Goal: Task Accomplishment & Management: Complete application form

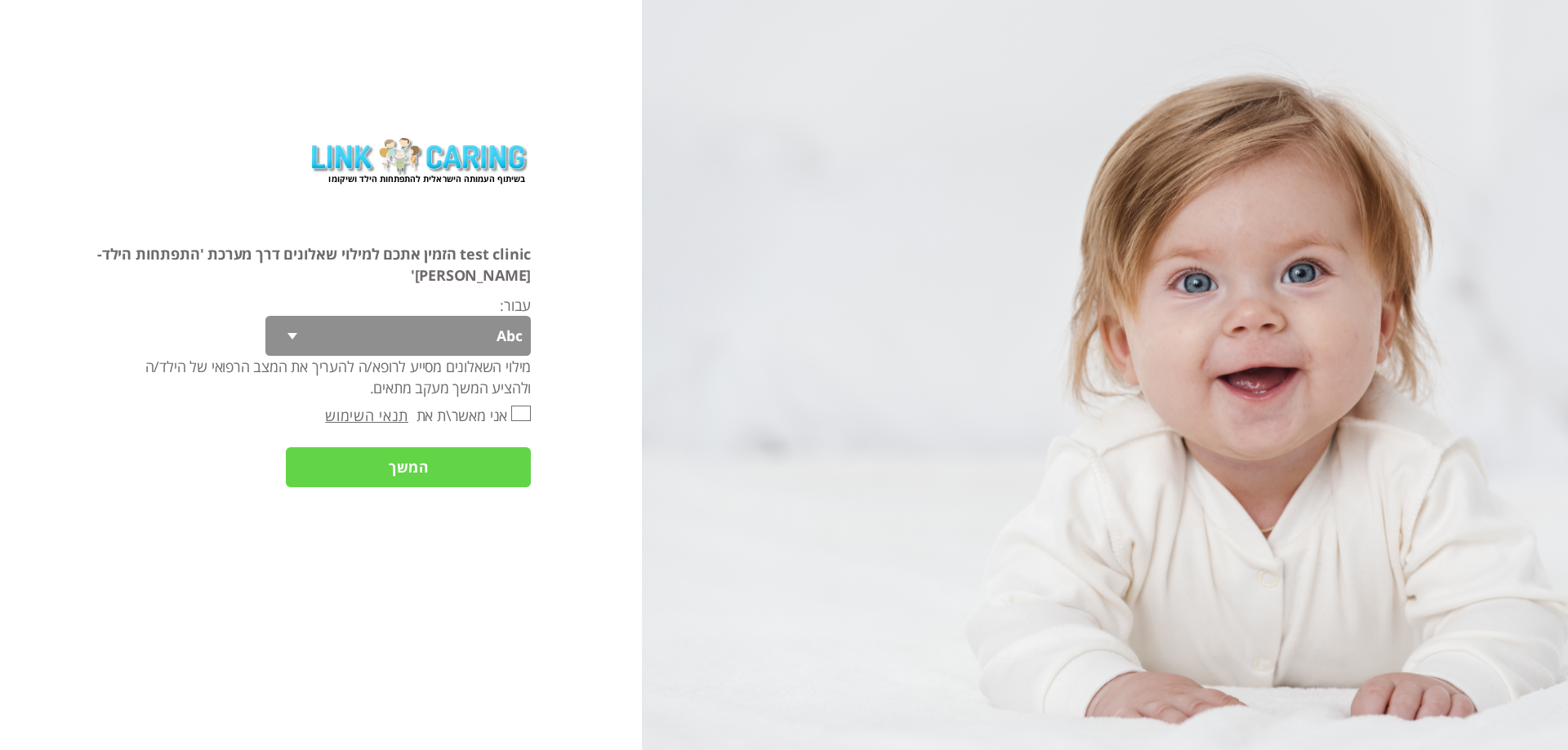
click at [529, 406] on input "אני מאשר\ת את" at bounding box center [520, 414] width 20 height 15
checkbox input "true"
click at [478, 320] on select "Abc 77 yoyo large koko abc 107 ggy oo;o; ytyt7t t7t7 lala 4.8 1234 99 100 9898 …" at bounding box center [399, 335] width 266 height 40
select select "pcLKDzo4r3ZbmrDXp4Z8Dg%3D%3D"
click at [293, 316] on select "Abc 77 yoyo large koko abc 107 ggy oo;o; ytyt7t t7t7 lala 4.8 1234 99 100 9898 …" at bounding box center [399, 335] width 266 height 40
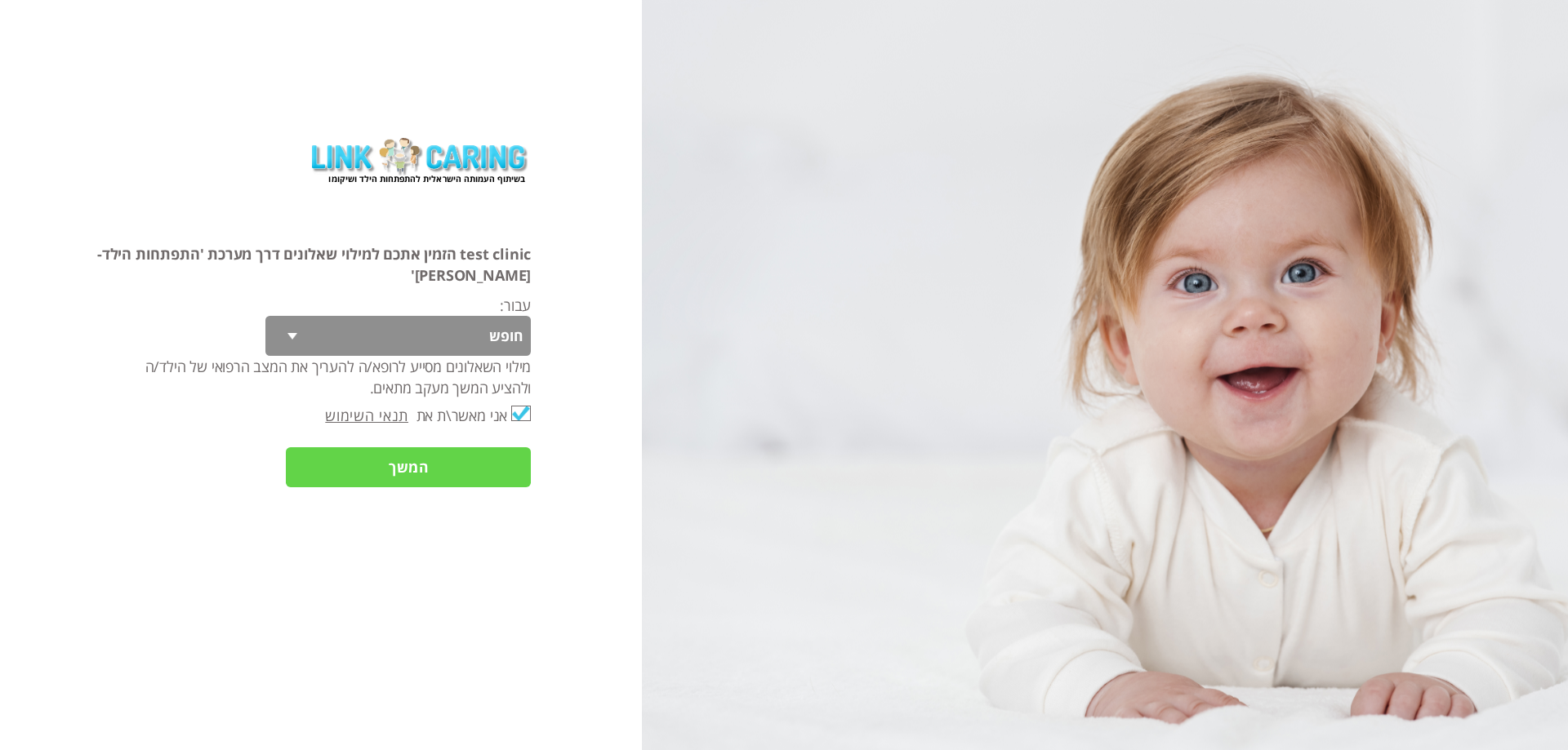
click at [464, 448] on input "המשך" at bounding box center [409, 467] width 245 height 40
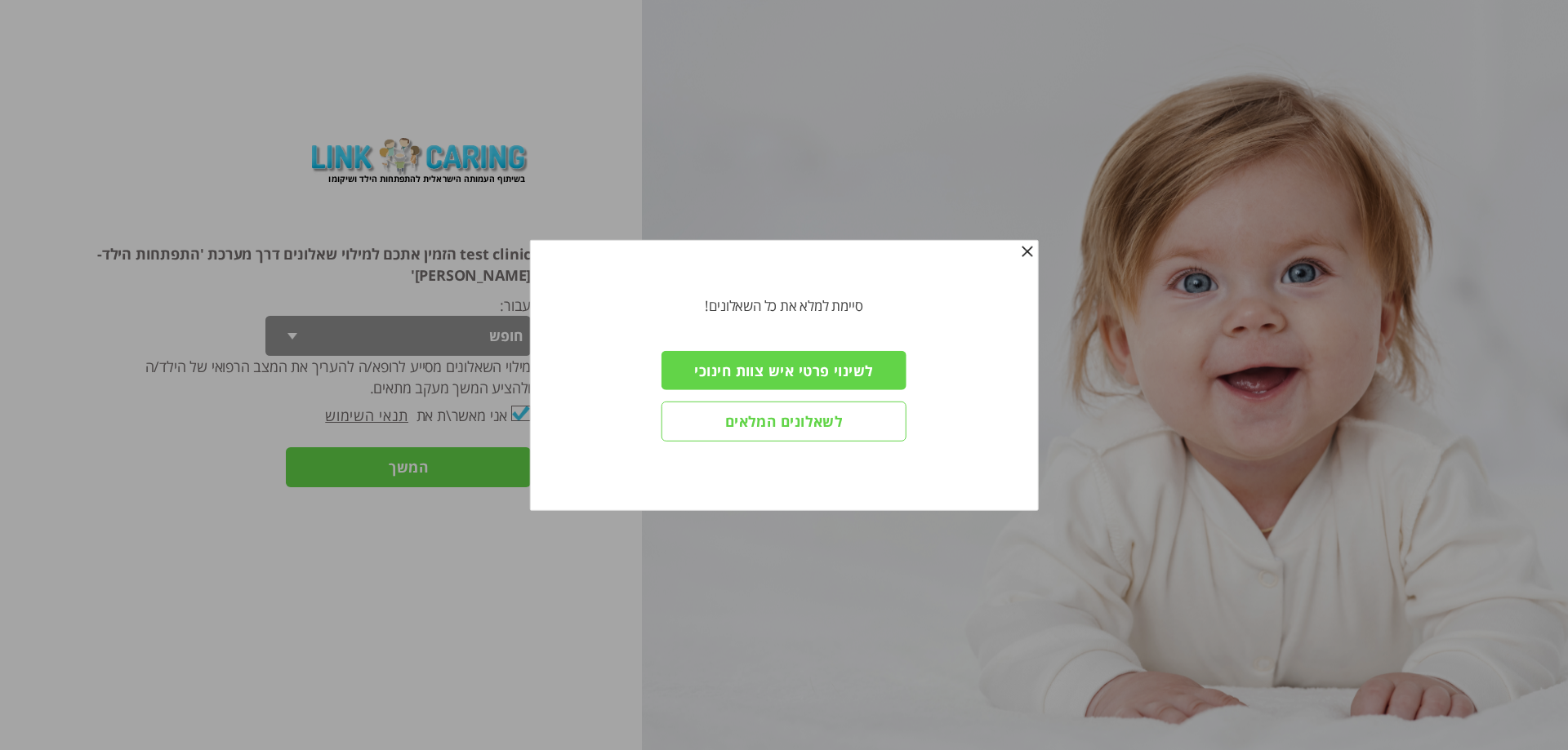
click at [730, 418] on input "לשאלונים המלאים" at bounding box center [784, 421] width 245 height 40
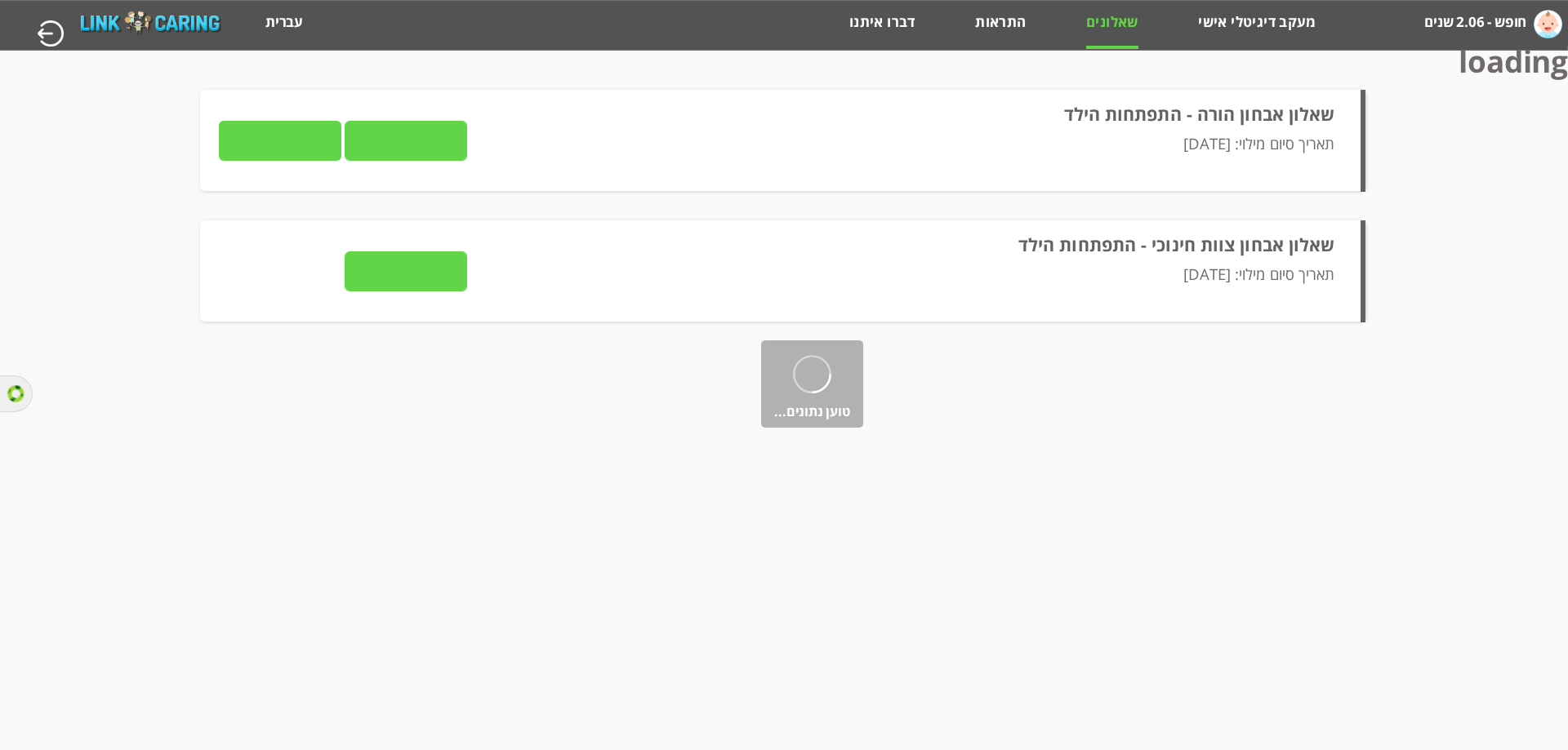
type input "לצפייה בתשובות"
type input "שליחה למטפל"
type input "לצפייה בתשובות"
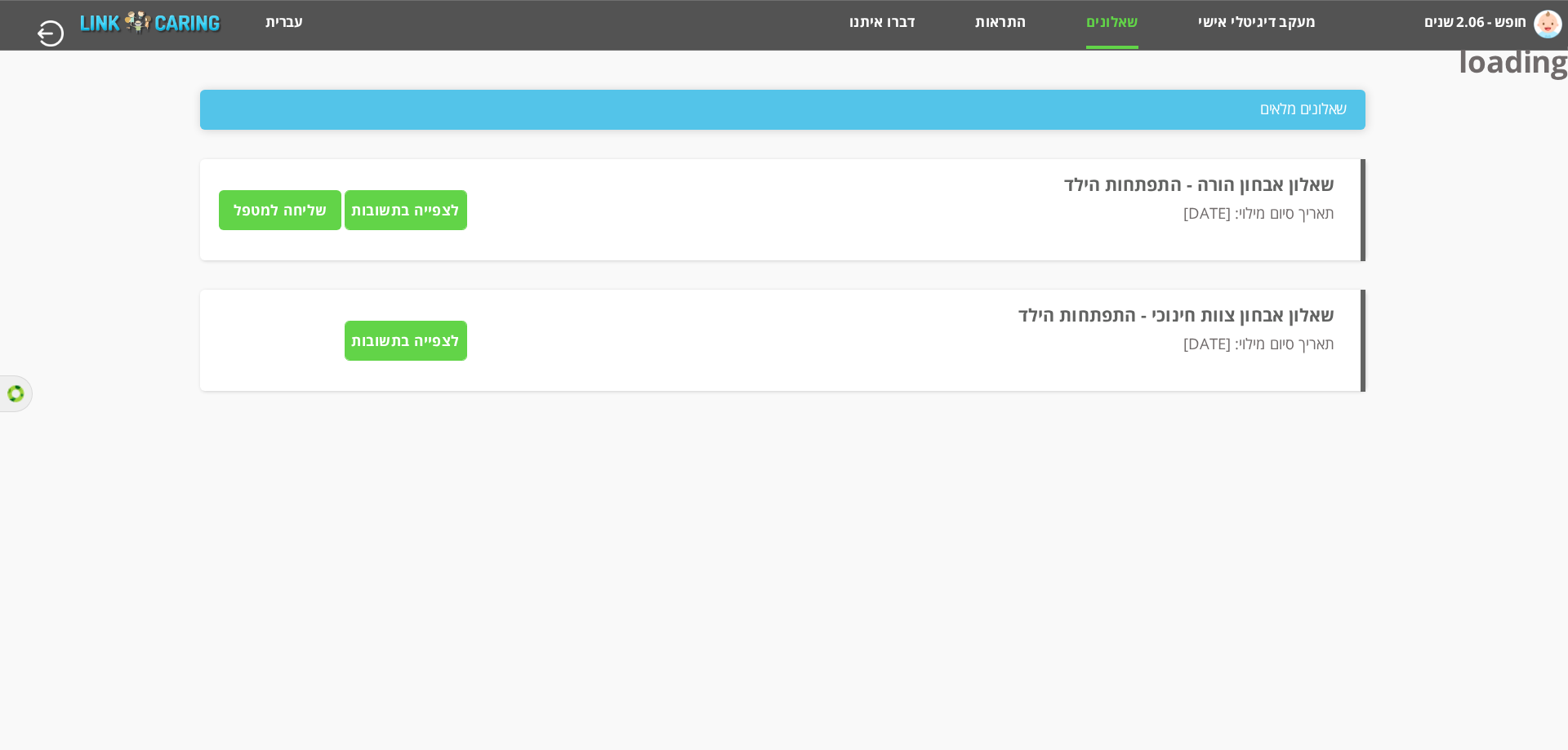
click at [386, 209] on input "לצפייה בתשובות" at bounding box center [406, 209] width 123 height 40
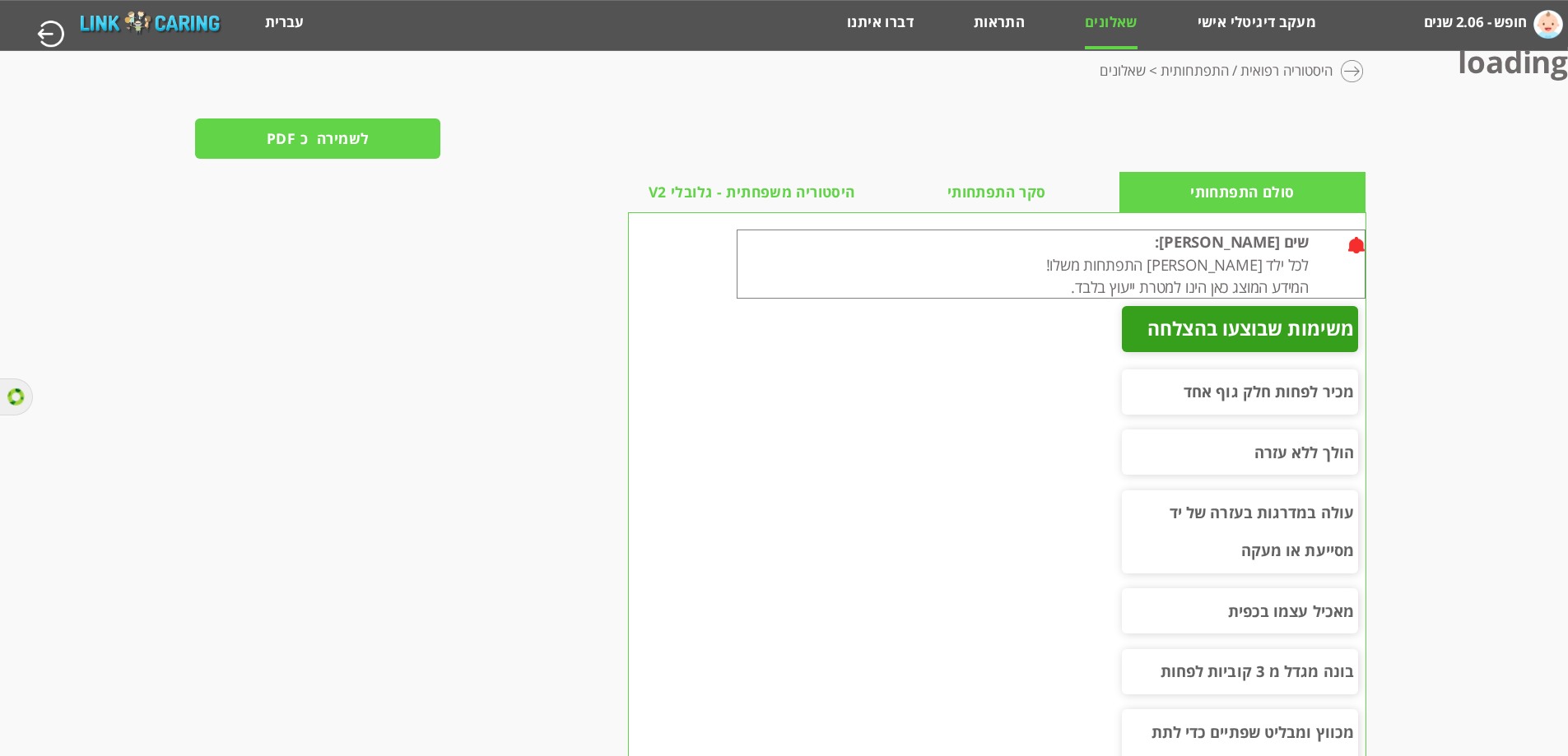
click at [996, 194] on span "סקר התפתחותי" at bounding box center [996, 192] width 99 height 23
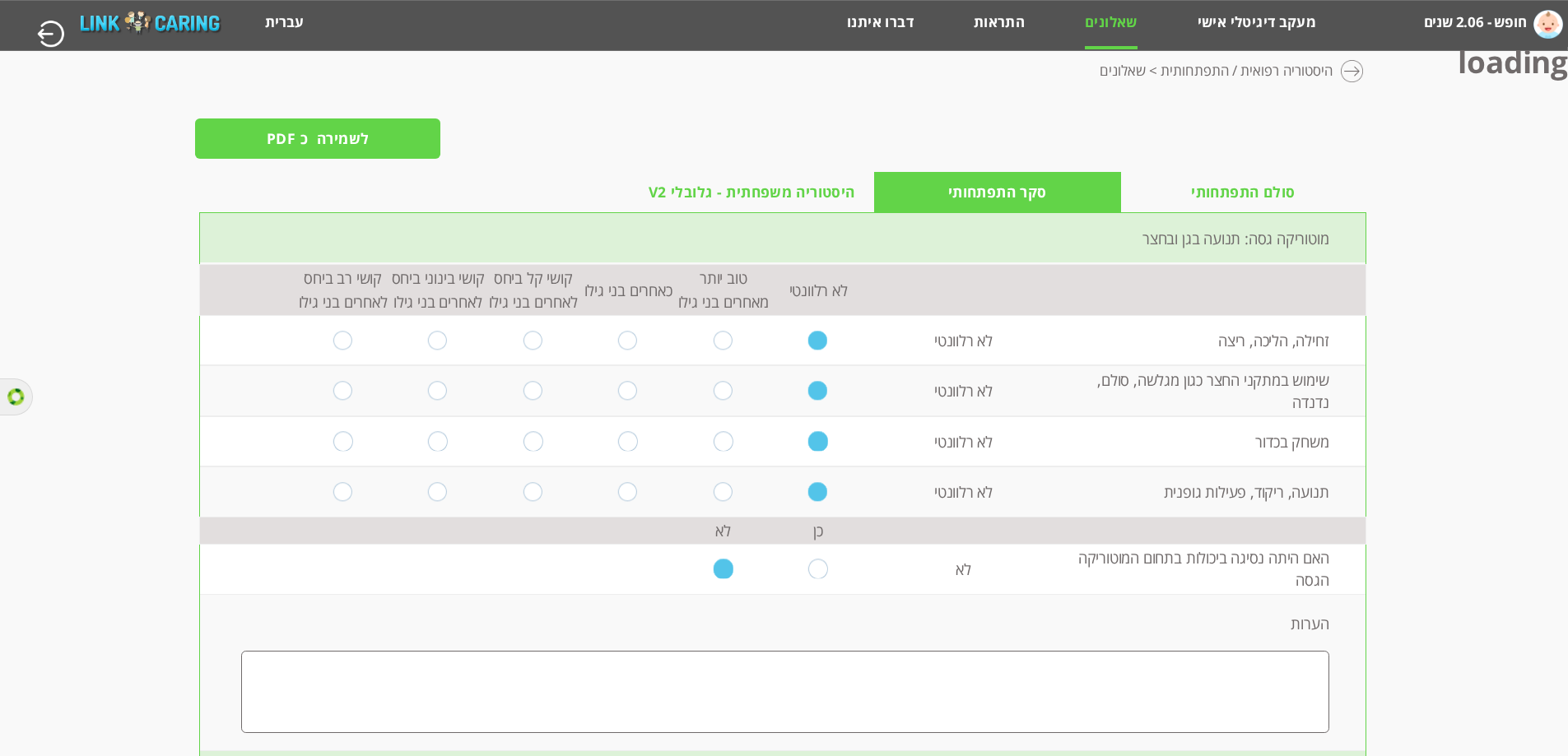
click at [1481, 27] on label "חופש - 2.06 שנים" at bounding box center [1475, 22] width 103 height 30
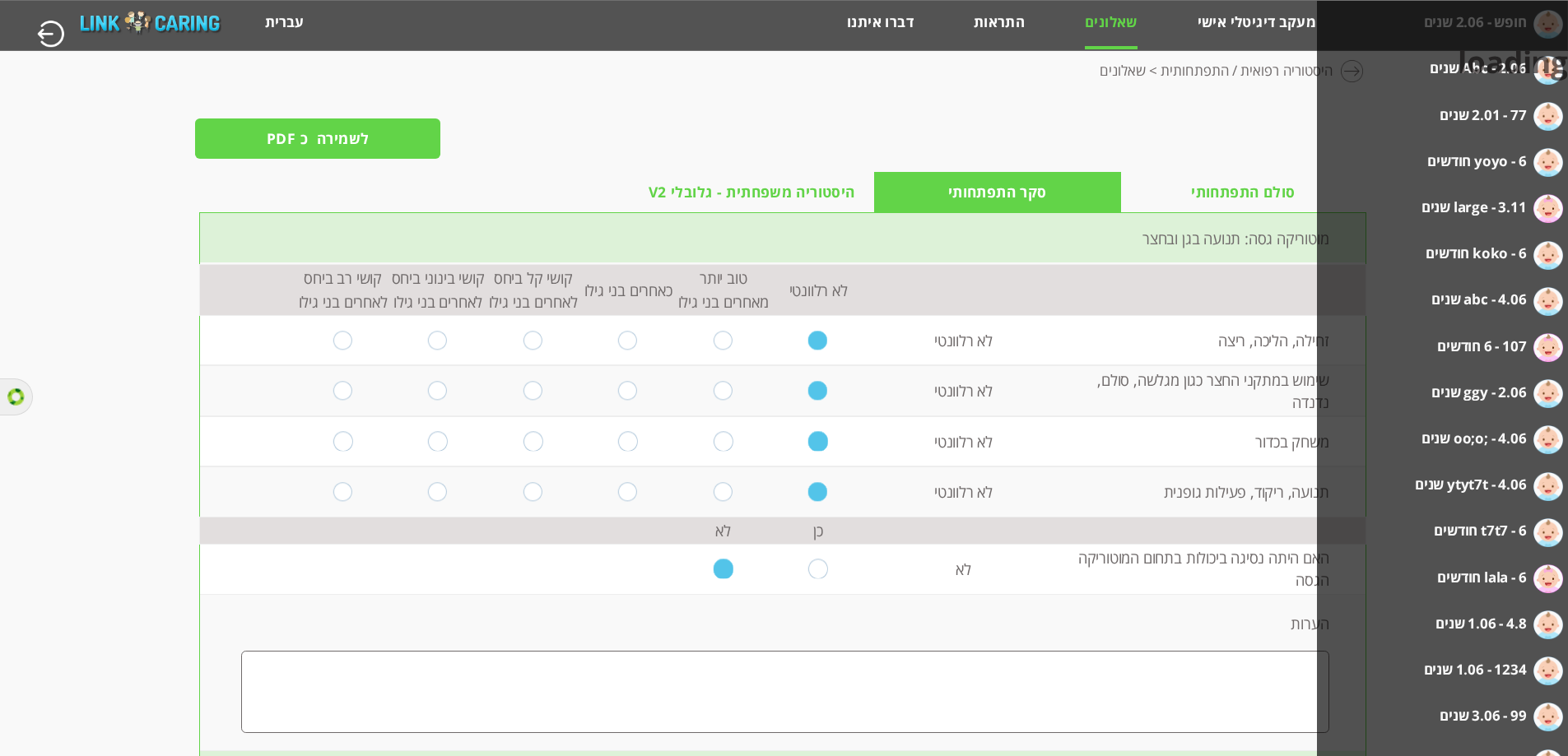
click at [1483, 161] on label "yoyo - 6 חודשים" at bounding box center [1476, 161] width 99 height 30
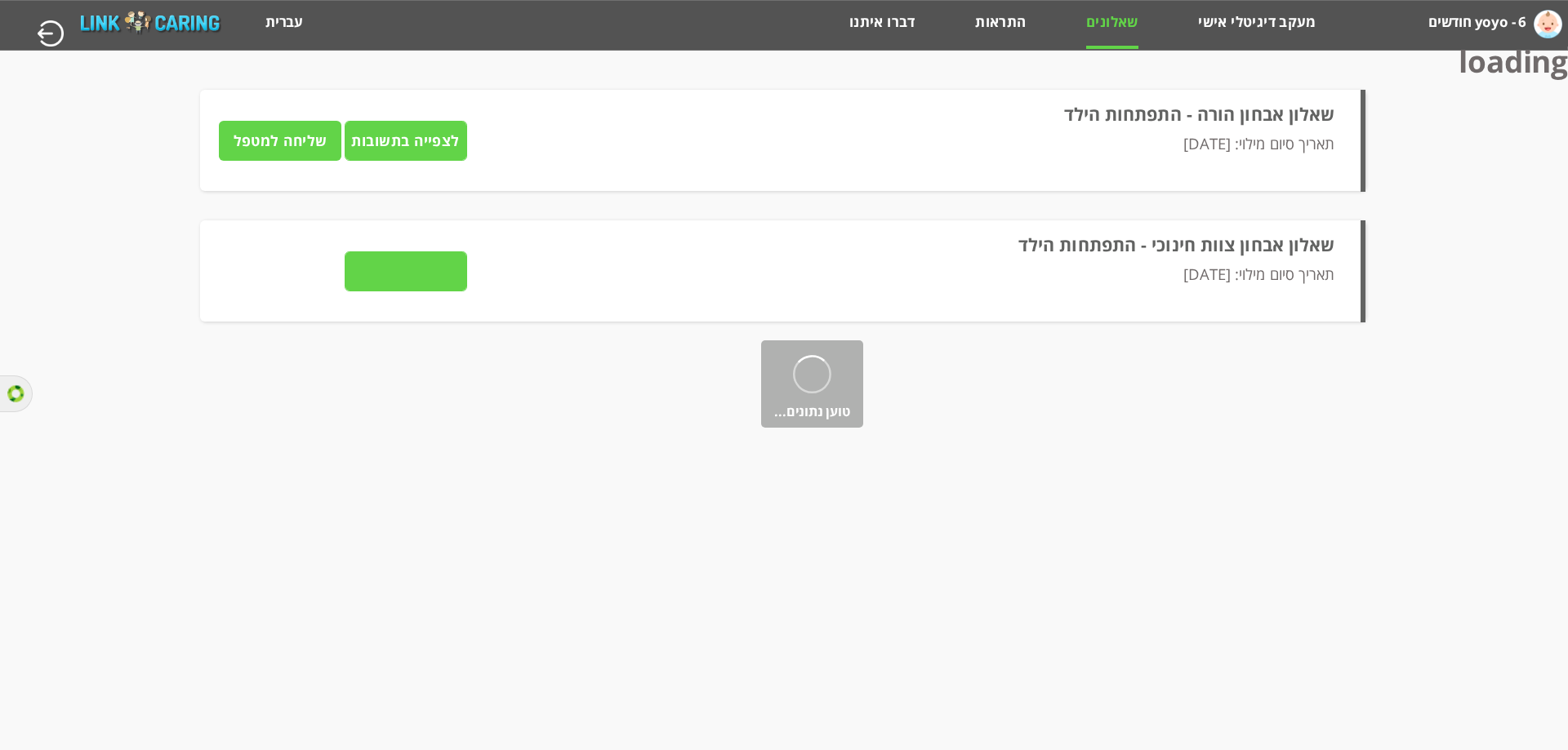
type input "לצפייה בתשובות"
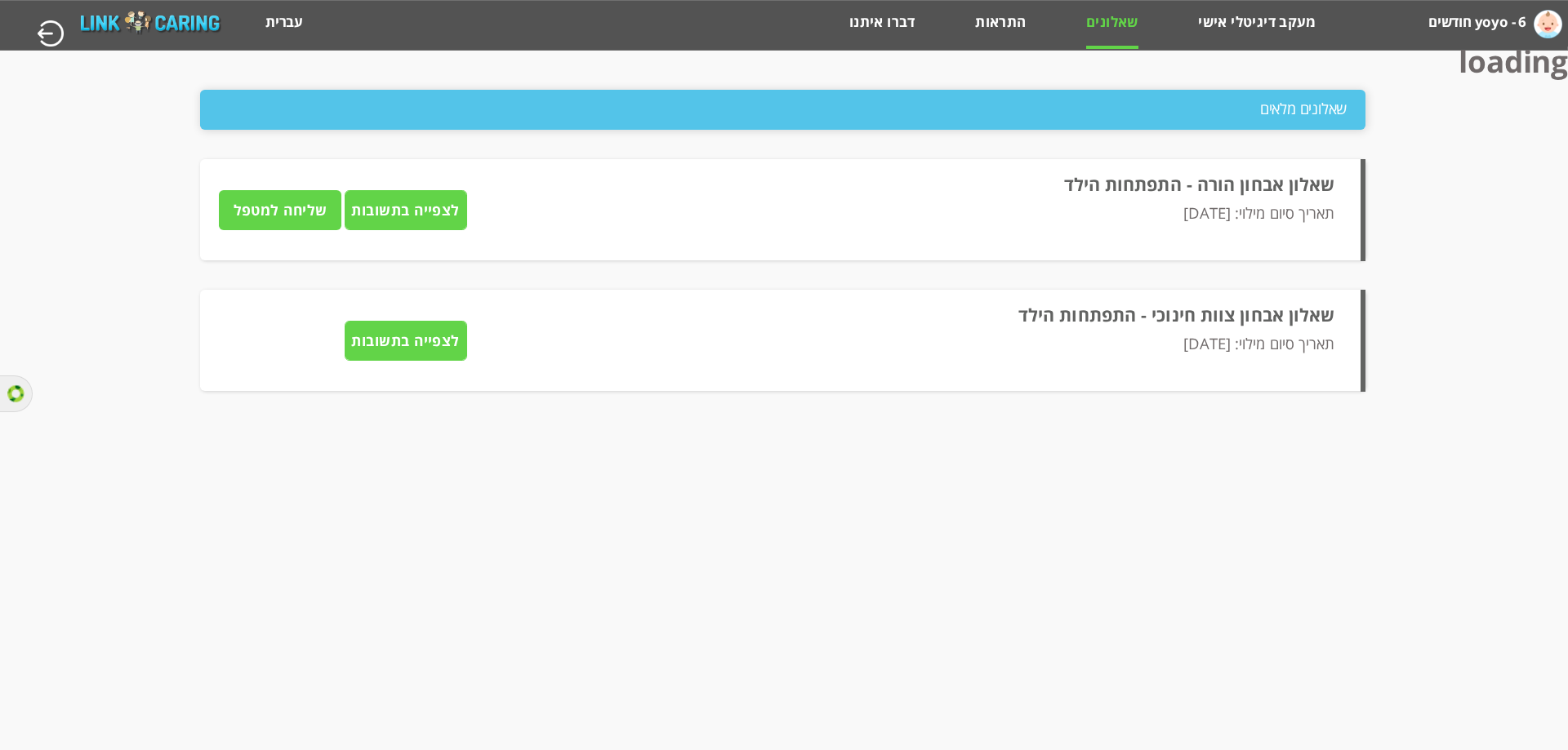
click at [423, 204] on input "לצפייה בתשובות" at bounding box center [406, 209] width 123 height 40
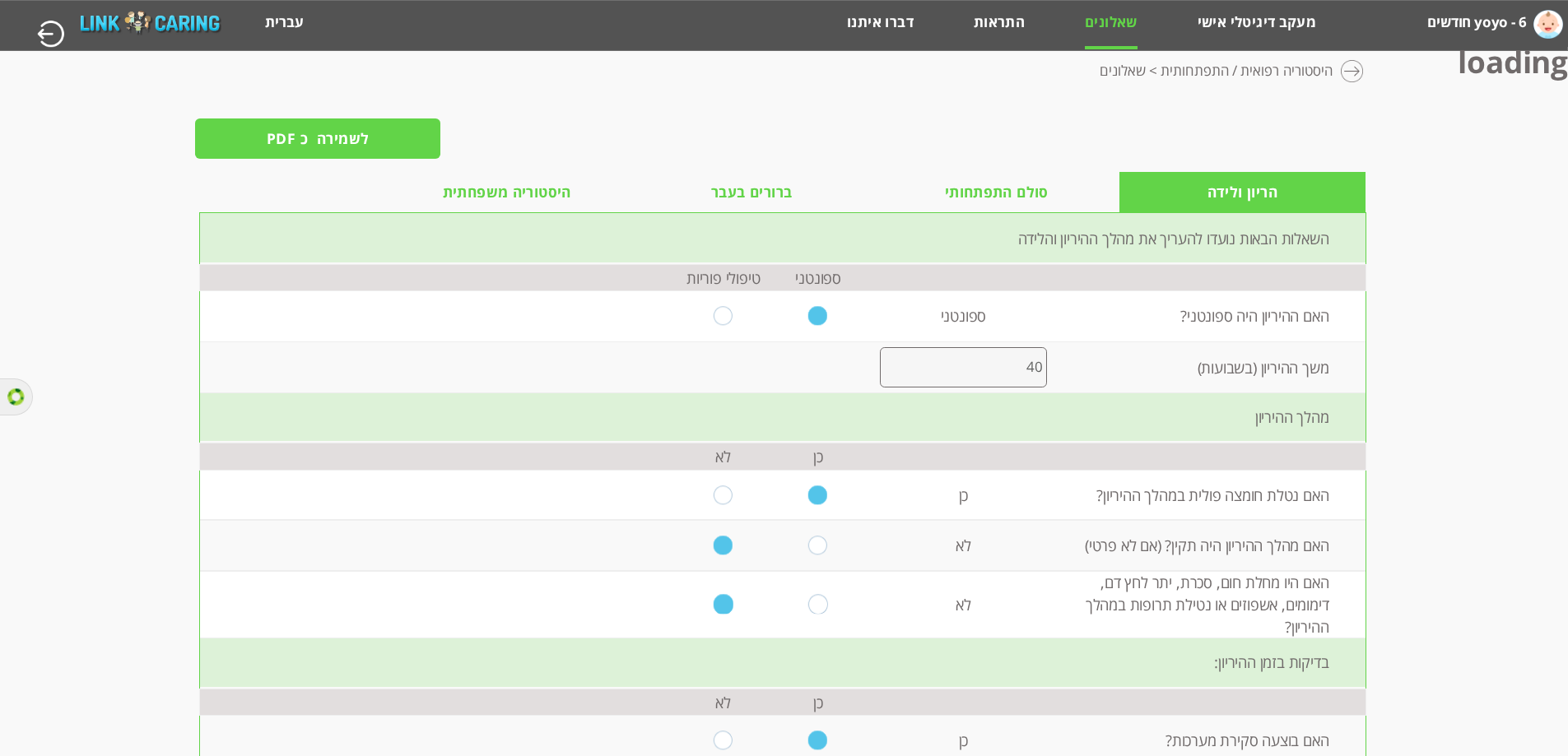
click at [1038, 199] on span "סולם התפתחותי" at bounding box center [996, 192] width 104 height 23
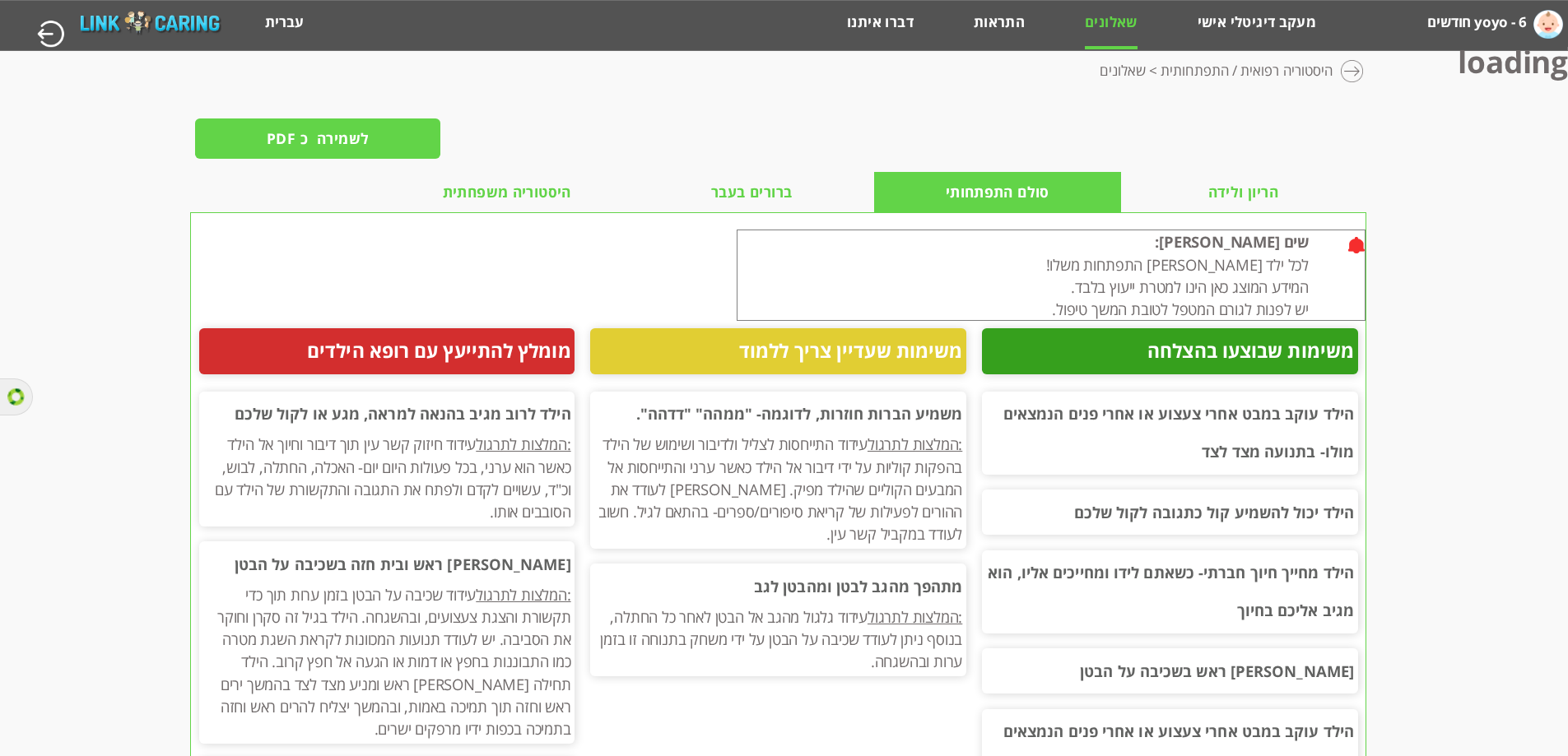
click at [516, 184] on span "היסטוריה משפחתית" at bounding box center [507, 192] width 129 height 23
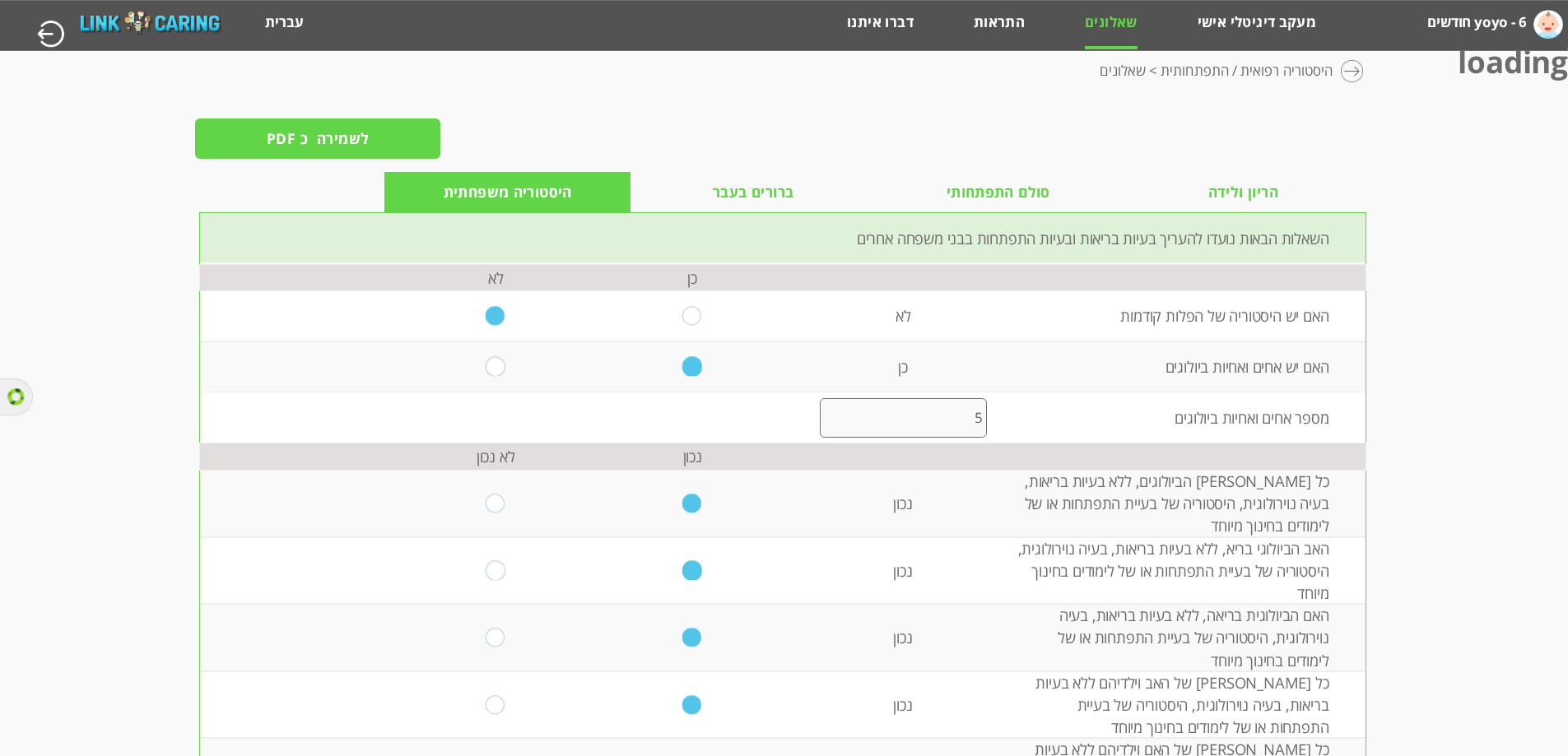
click at [1493, 33] on label "yoyo - 6 חודשים" at bounding box center [1476, 22] width 99 height 30
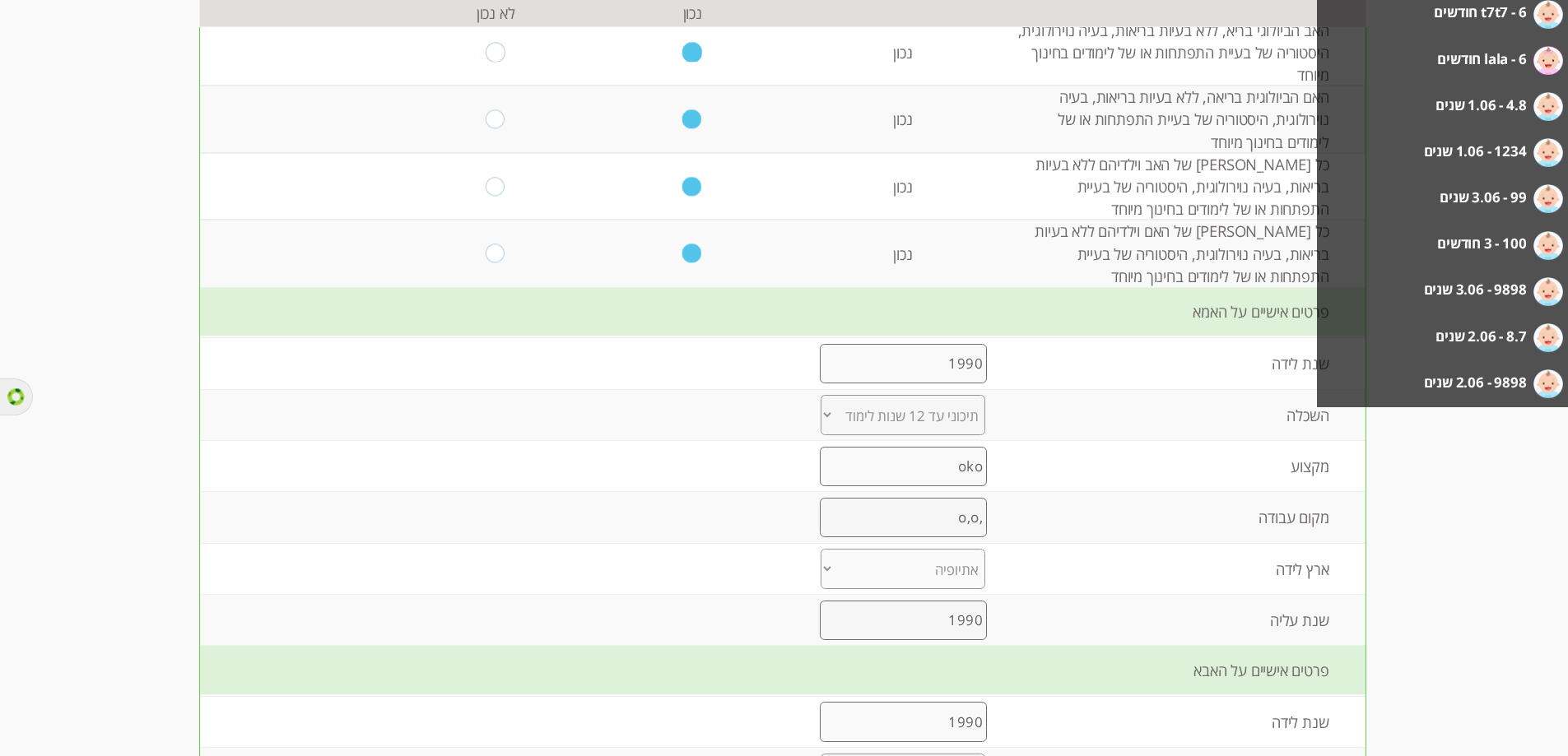
scroll to position [493, 0]
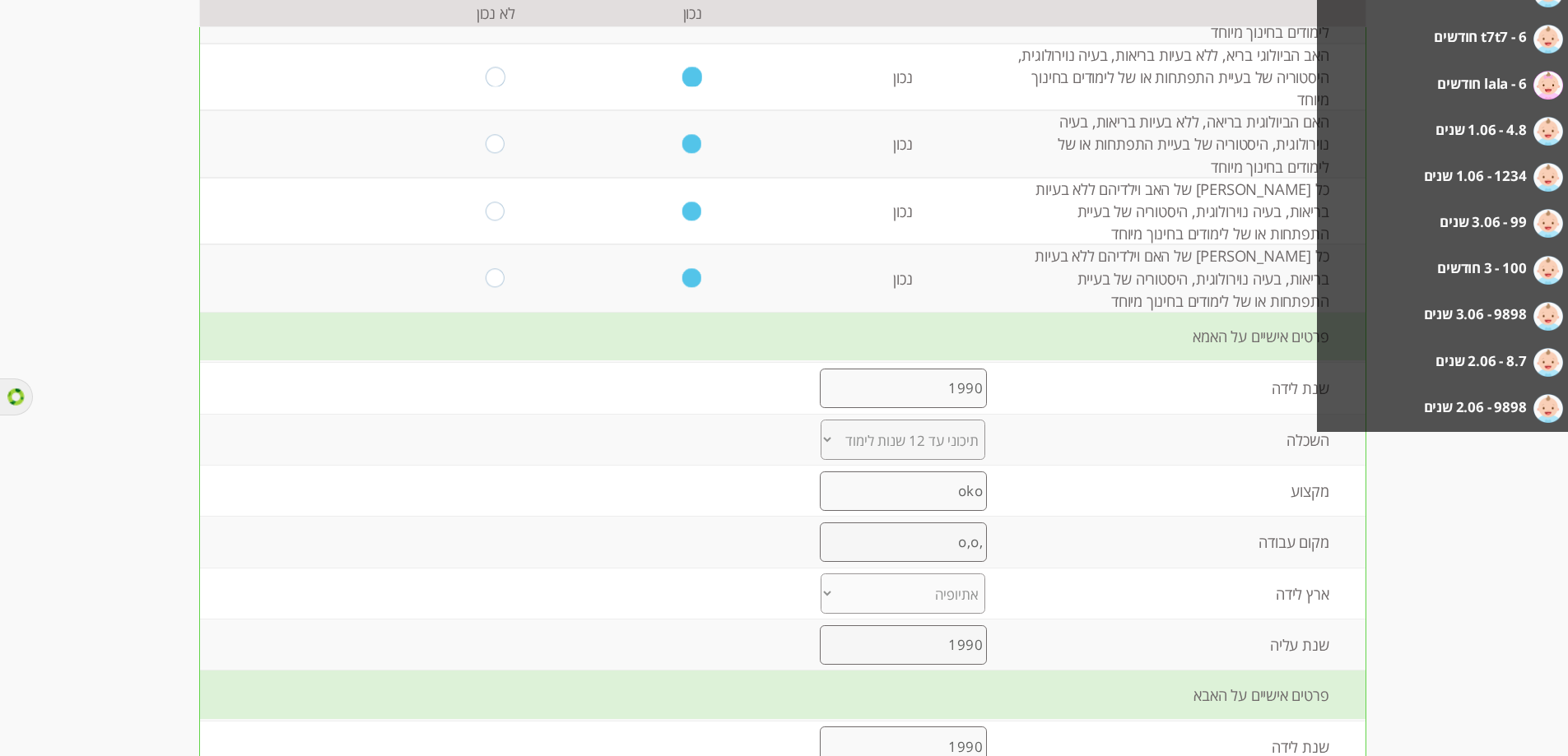
click at [1486, 276] on label "100 - 3 חודשים" at bounding box center [1481, 268] width 89 height 30
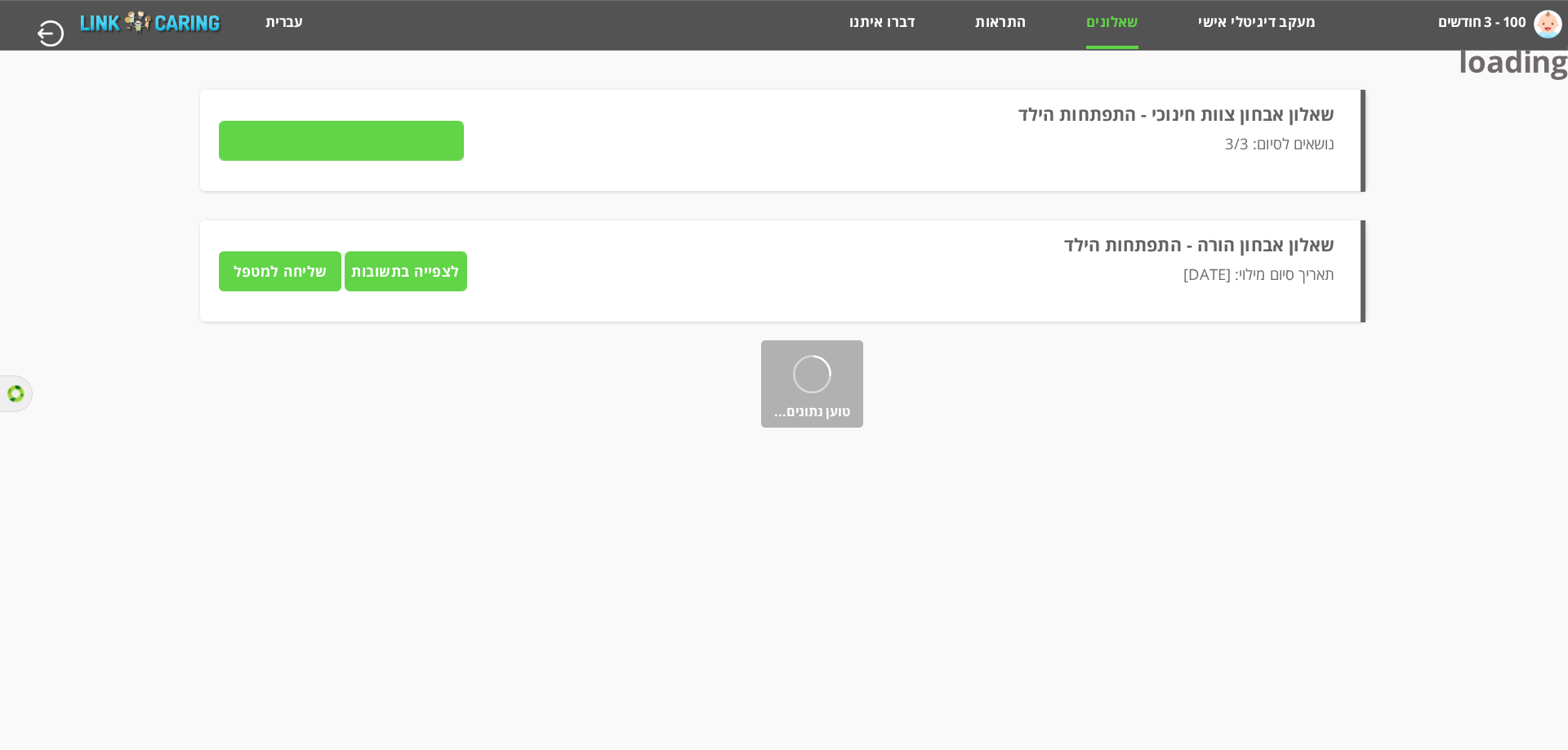
type input "פרטים"
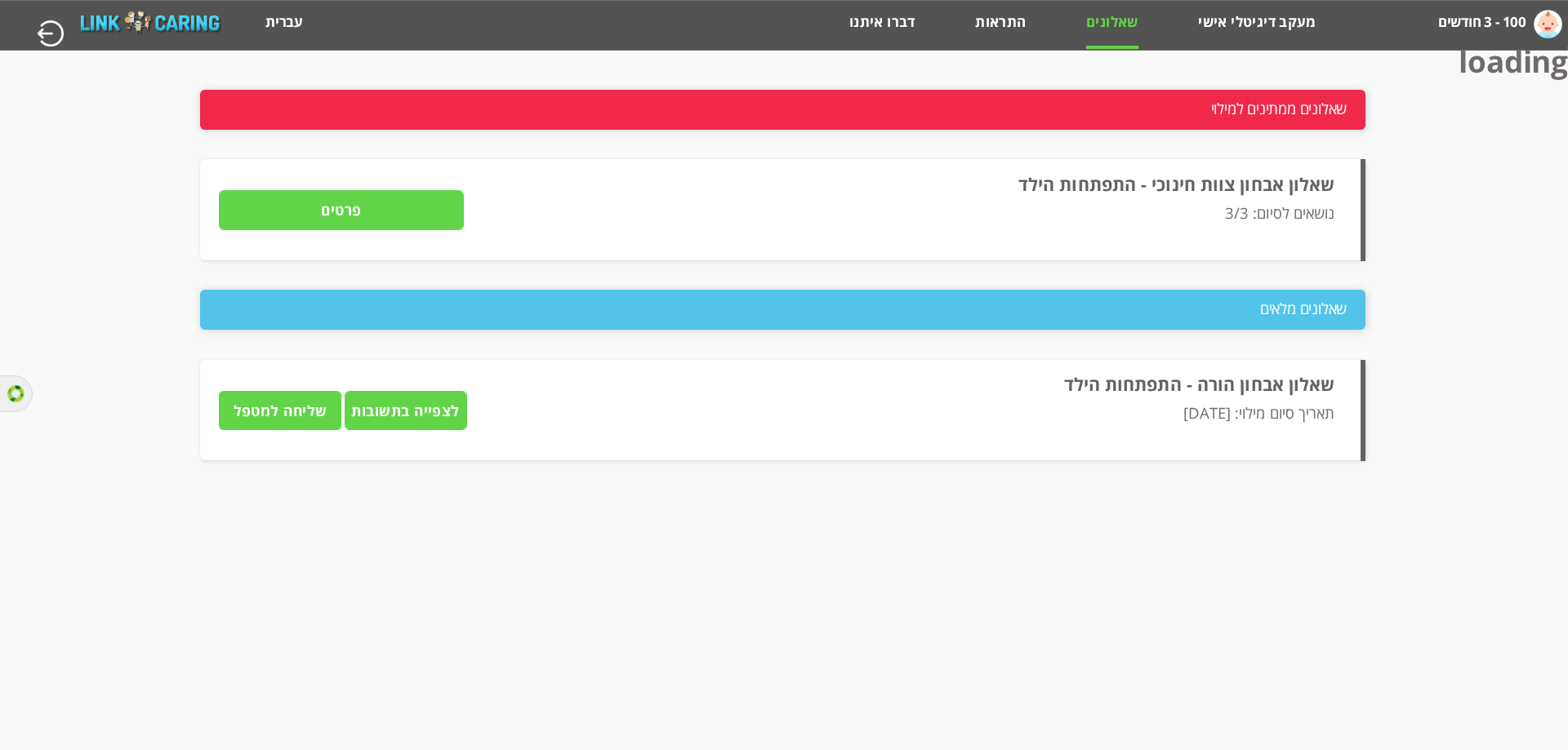
click at [411, 415] on input "לצפייה בתשובות" at bounding box center [406, 410] width 123 height 40
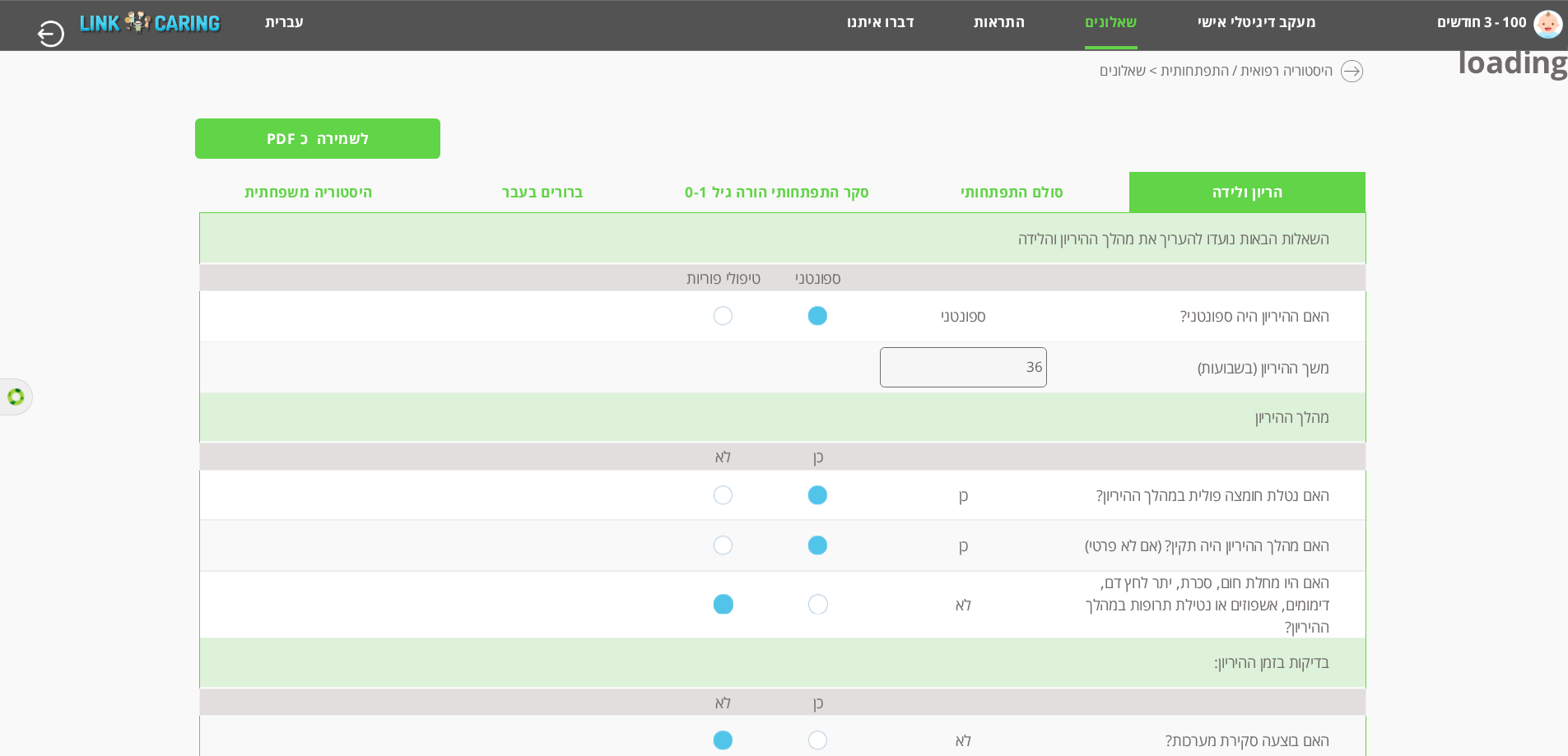
click at [817, 197] on span "סקר התפתחותי הורה גיל 0-1" at bounding box center [778, 192] width 185 height 23
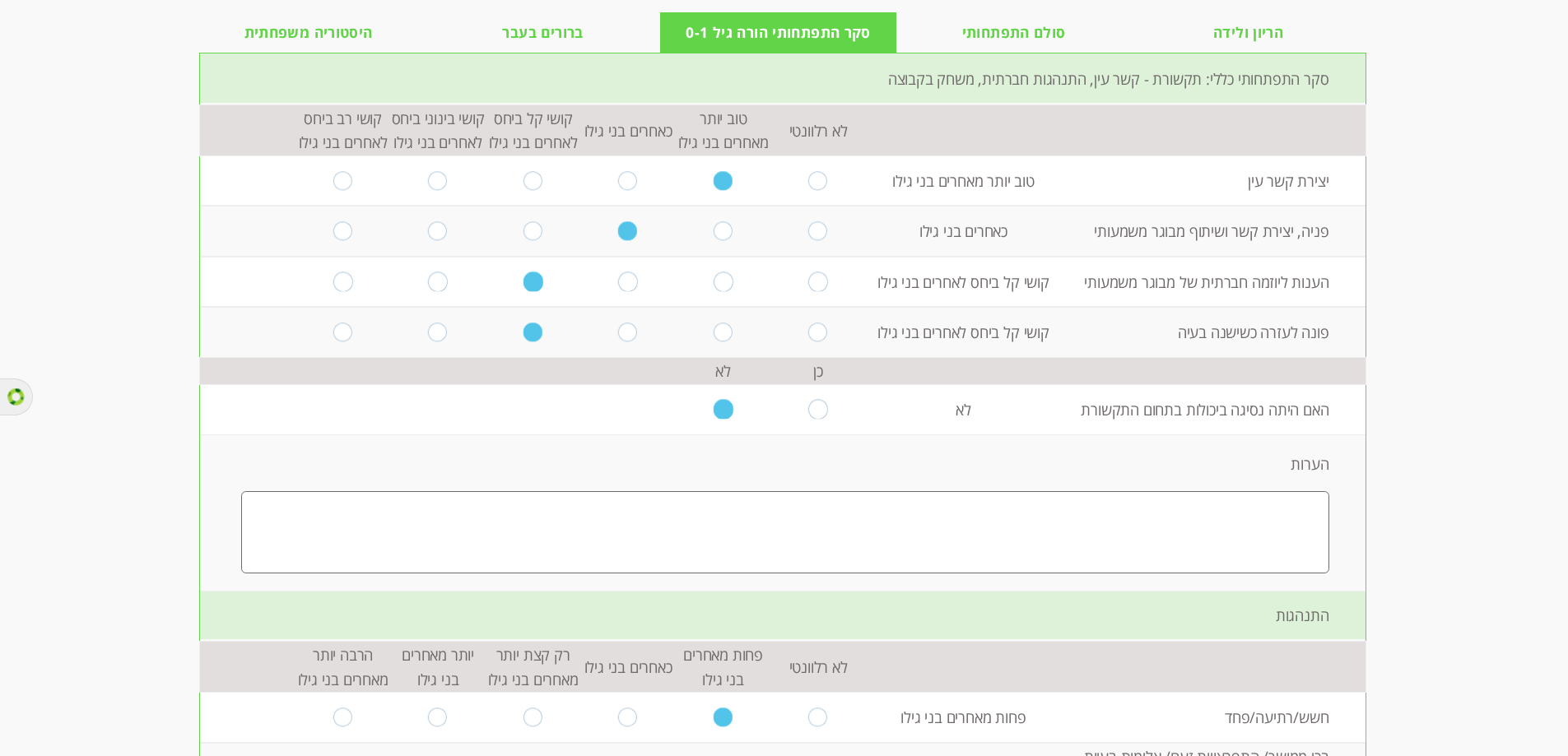
scroll to position [131, 0]
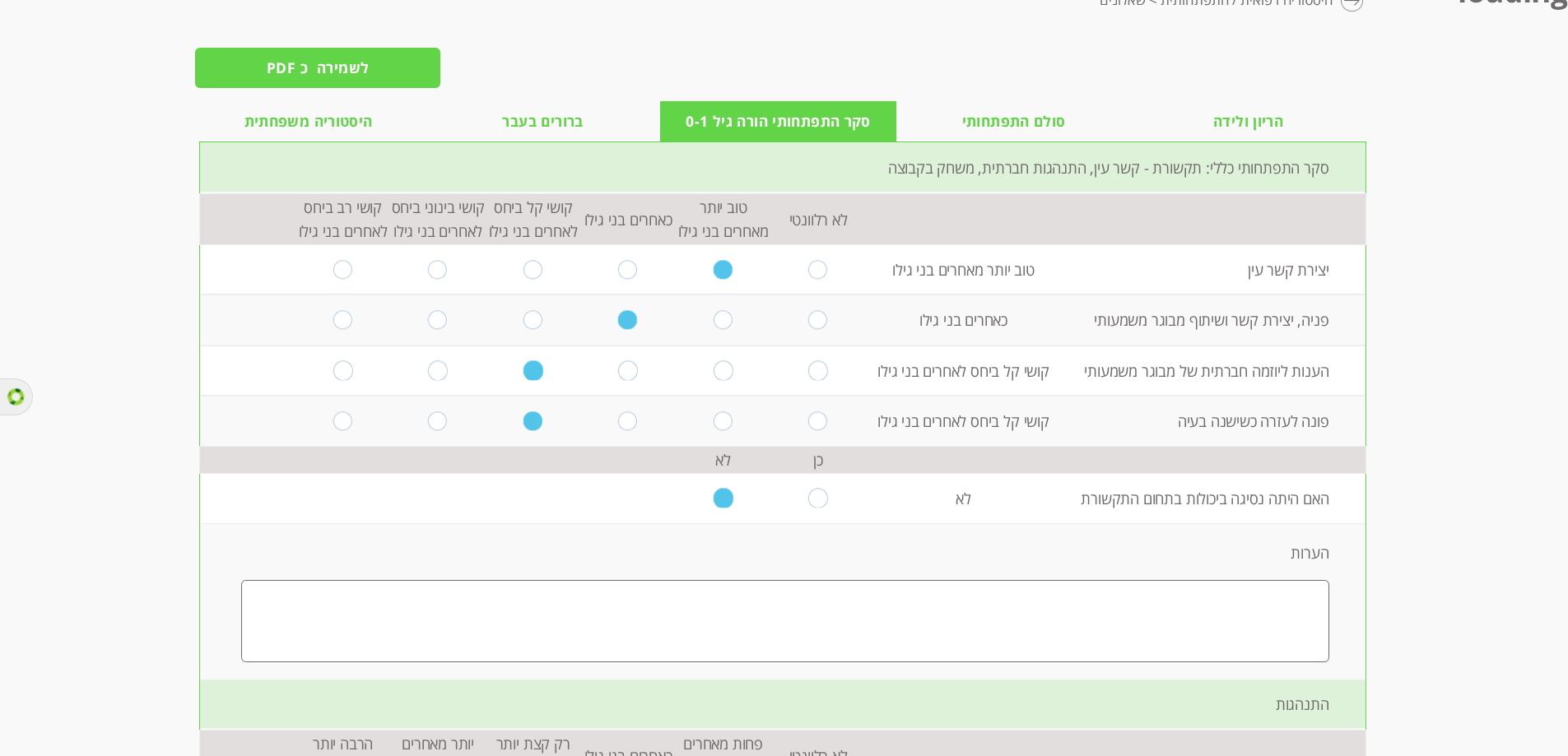
scroll to position [0, 0]
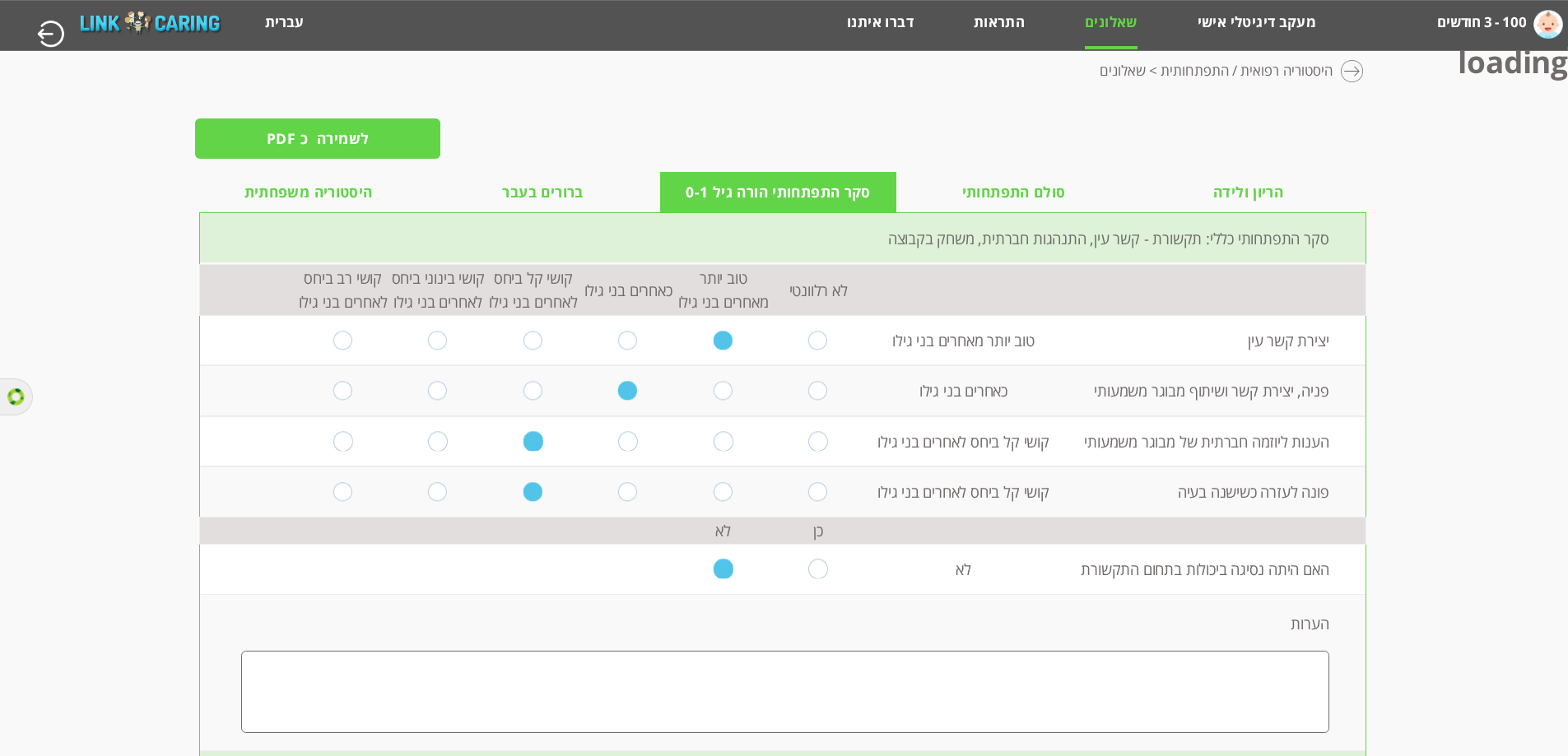
click at [1457, 23] on label "100 - 3 חודשים" at bounding box center [1481, 22] width 89 height 30
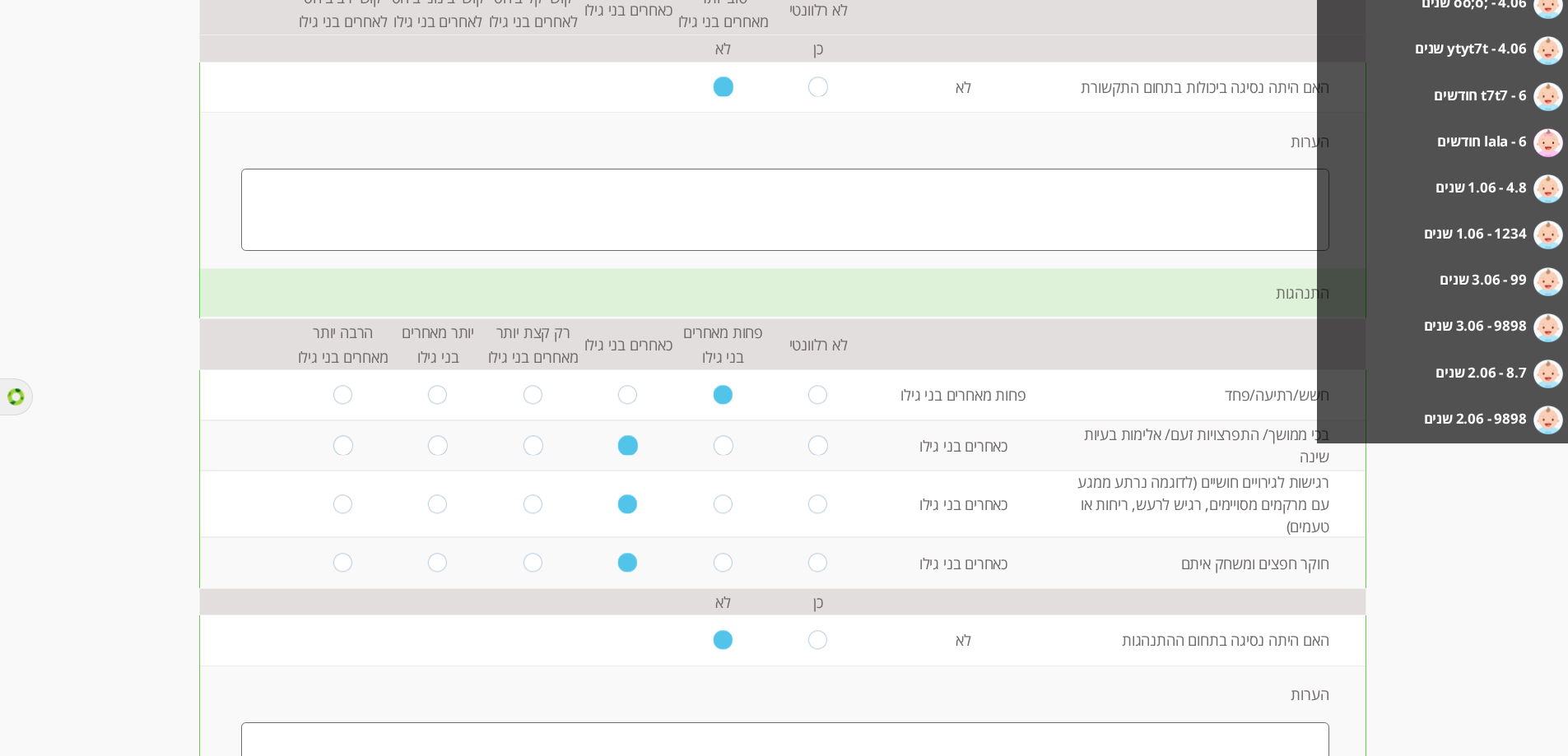
scroll to position [493, 0]
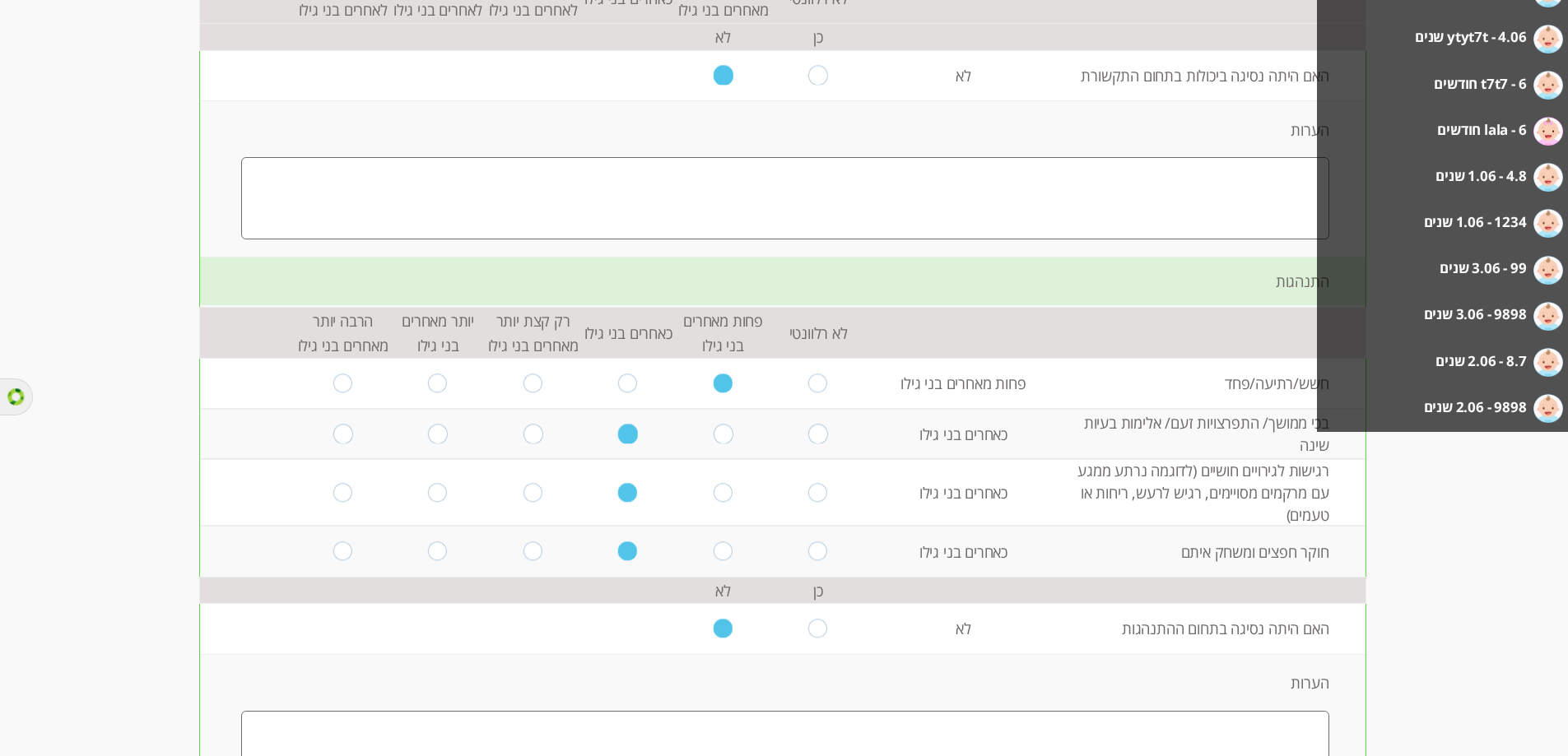
click at [1492, 408] on label "9898 - 2.06 שנים" at bounding box center [1475, 407] width 103 height 30
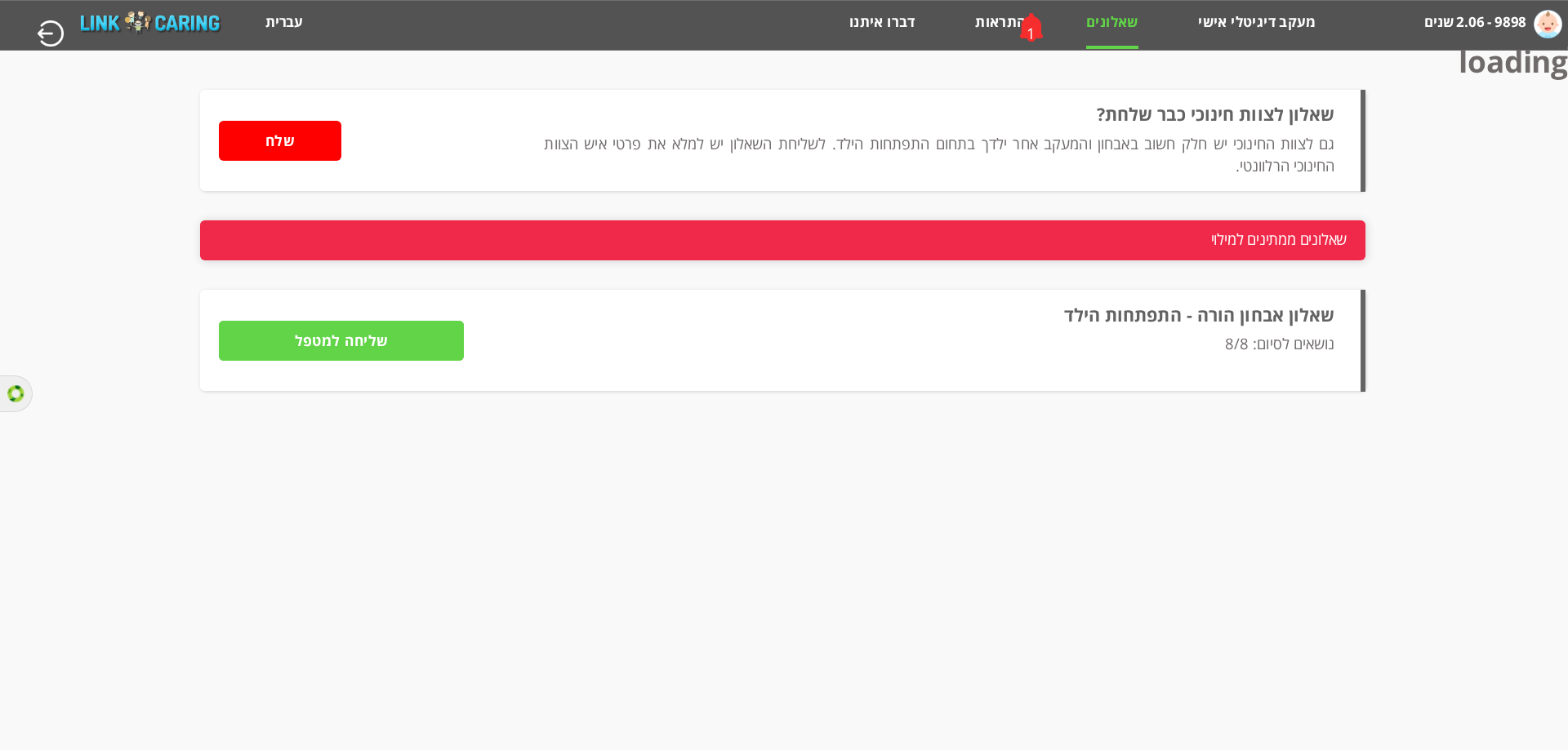
click at [422, 352] on input "שליחה למטפל" at bounding box center [342, 341] width 245 height 40
click at [423, 340] on input "שליחה למטפל" at bounding box center [342, 341] width 245 height 40
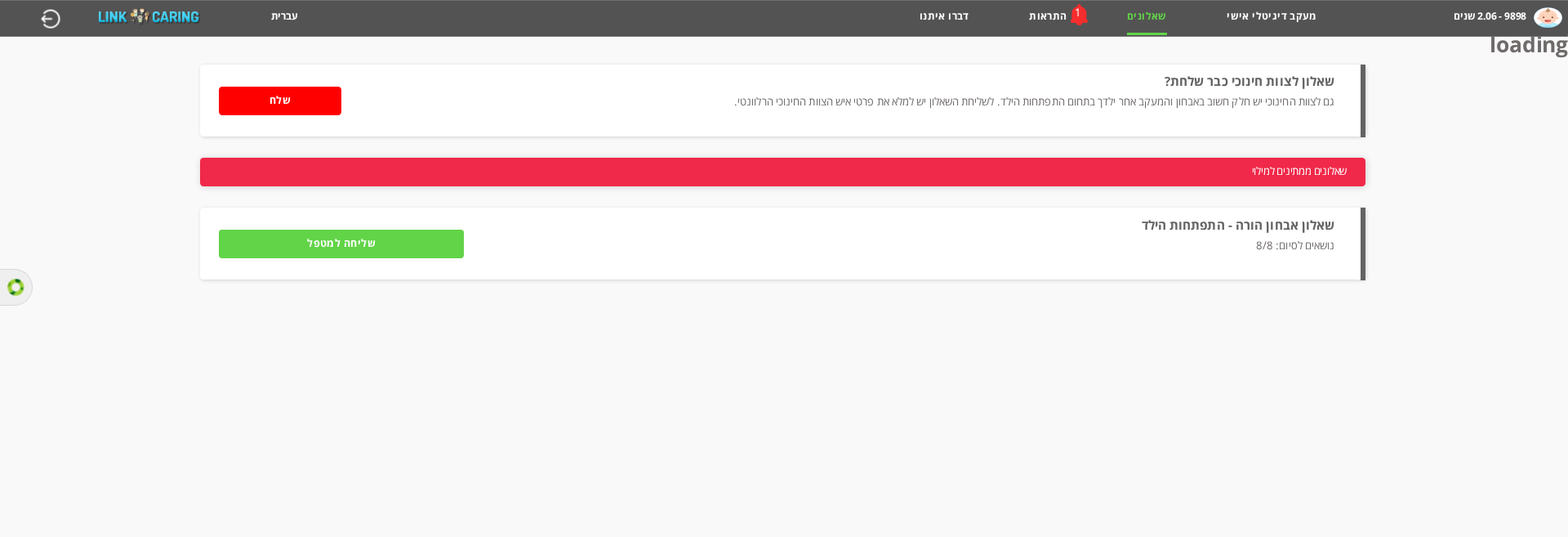
click at [403, 243] on input "שליחה למטפל" at bounding box center [342, 244] width 245 height 29
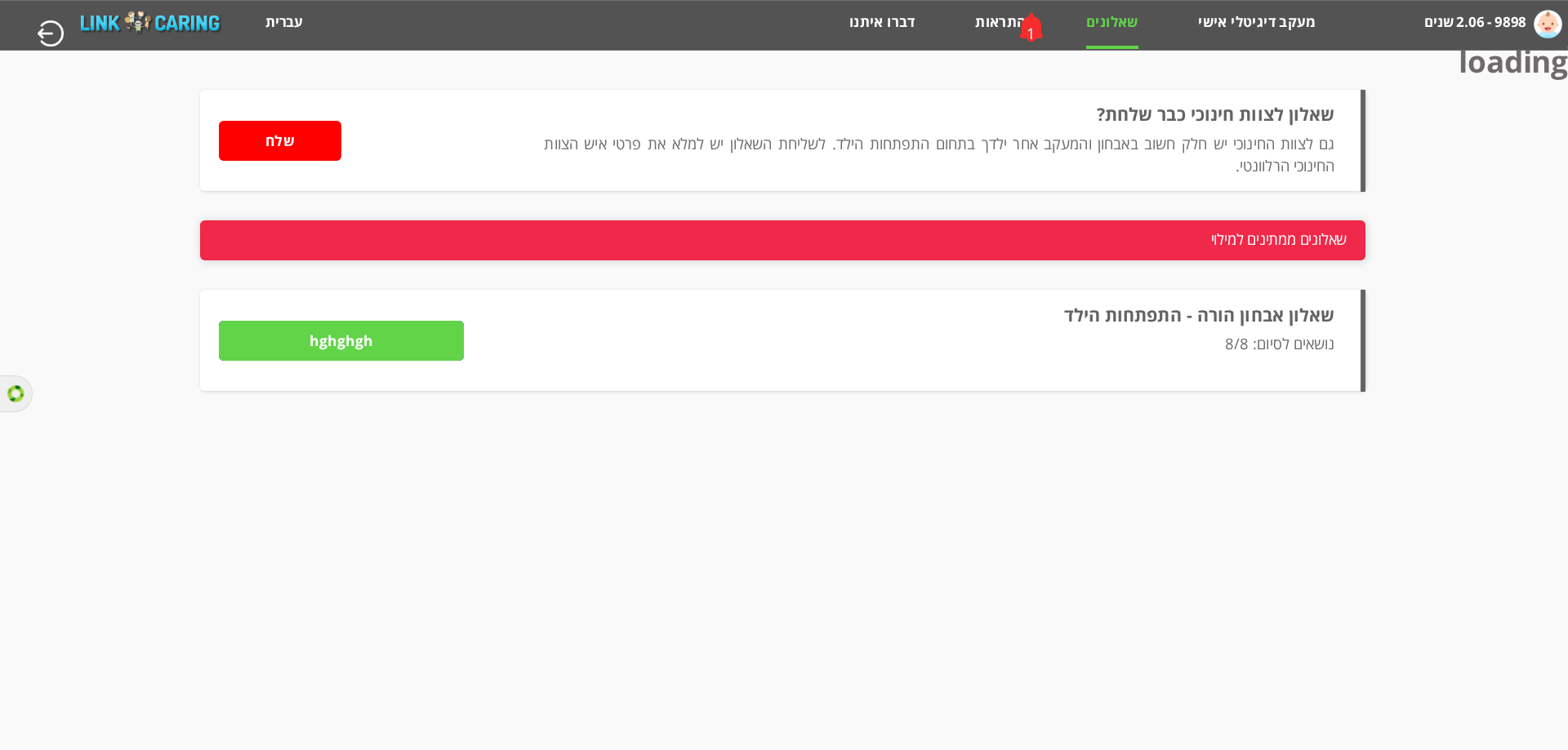
type input "hghghgh"
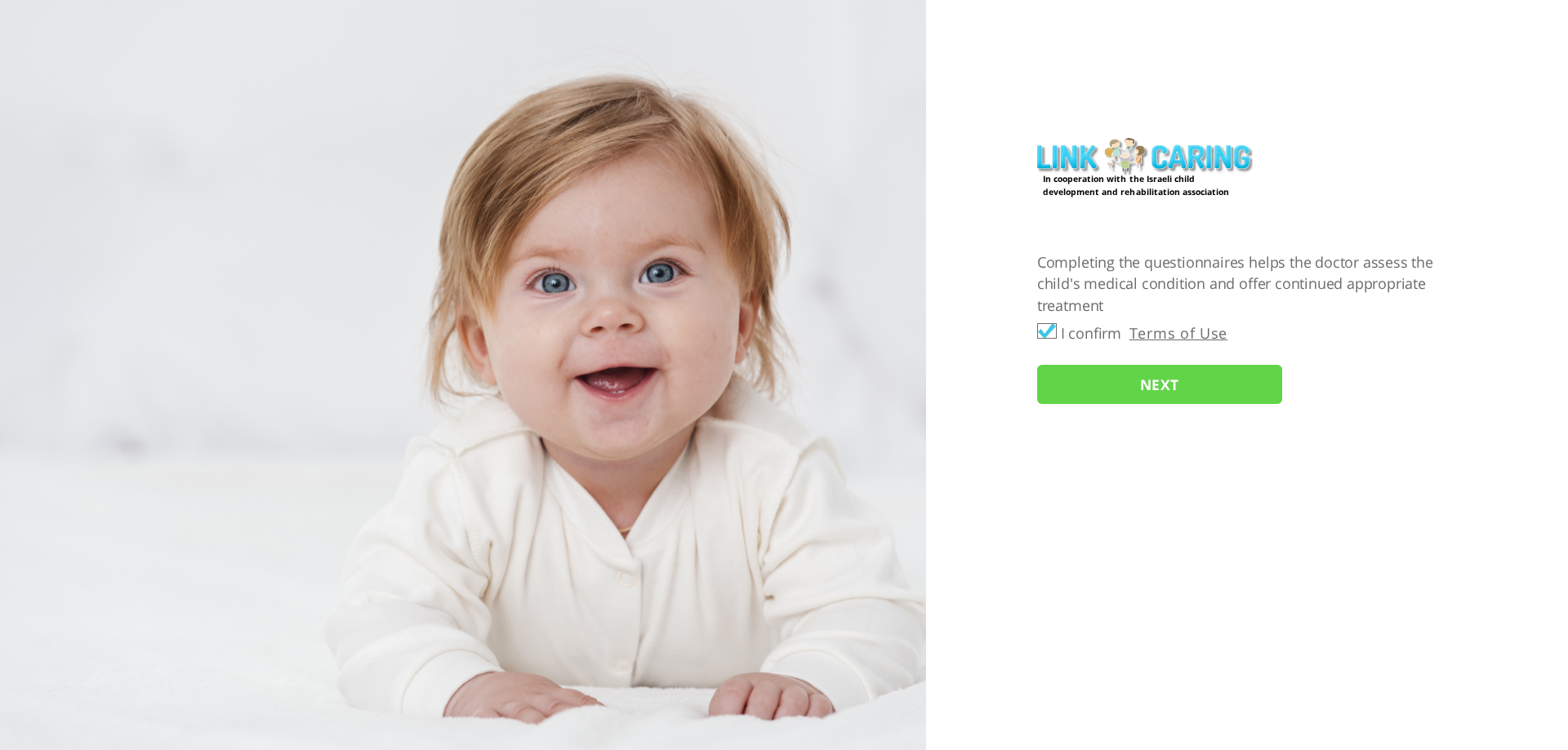
checkbox input "true"
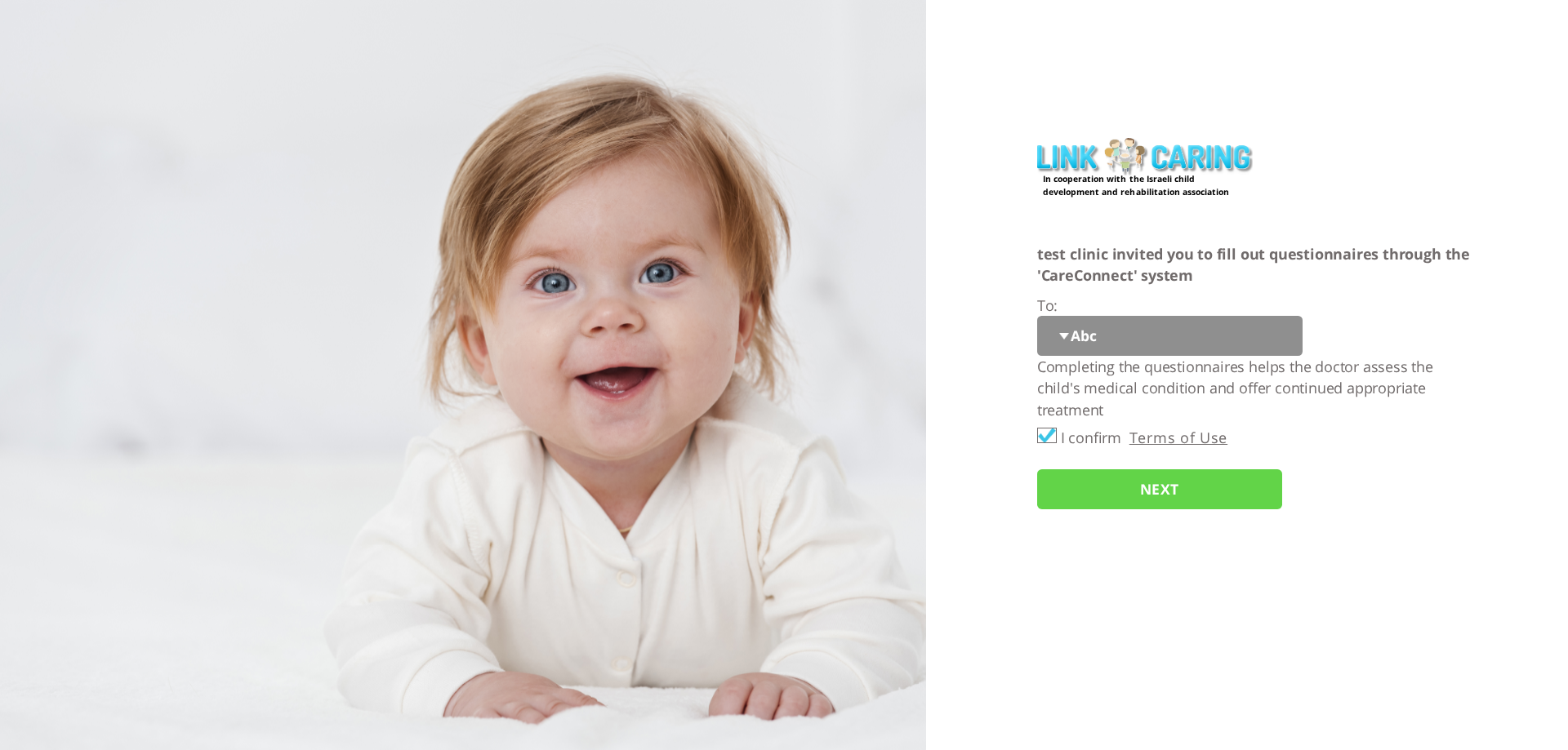
click at [1077, 341] on select "Abc 77 yoyo large koko abc 107 ggy oo;o; ytyt7t t7t7 lala 4.8 1234 99 100 9898 …" at bounding box center [1170, 335] width 266 height 40
select select "Z2xkHMfyWeOLztflygZuFg%3D%3D"
click at [1037, 316] on select "Abc 77 yoyo large koko abc 107 ggy oo;o; ytyt7t t7t7 lala 4.8 1234 99 100 9898 …" at bounding box center [1170, 335] width 266 height 40
click at [1106, 496] on input "NEXT" at bounding box center [1160, 489] width 245 height 40
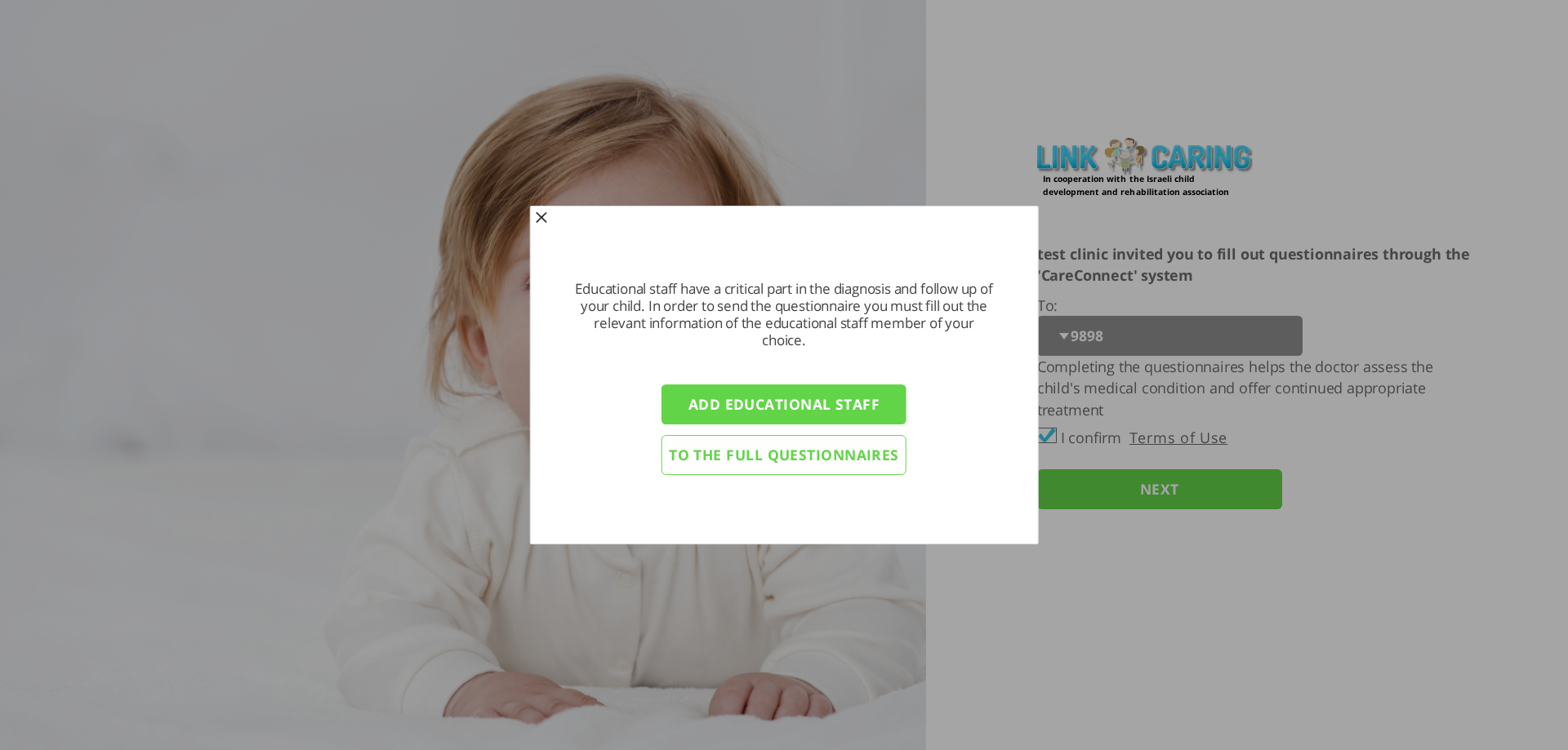
click at [744, 461] on input "To the full questionnaires" at bounding box center [784, 455] width 245 height 40
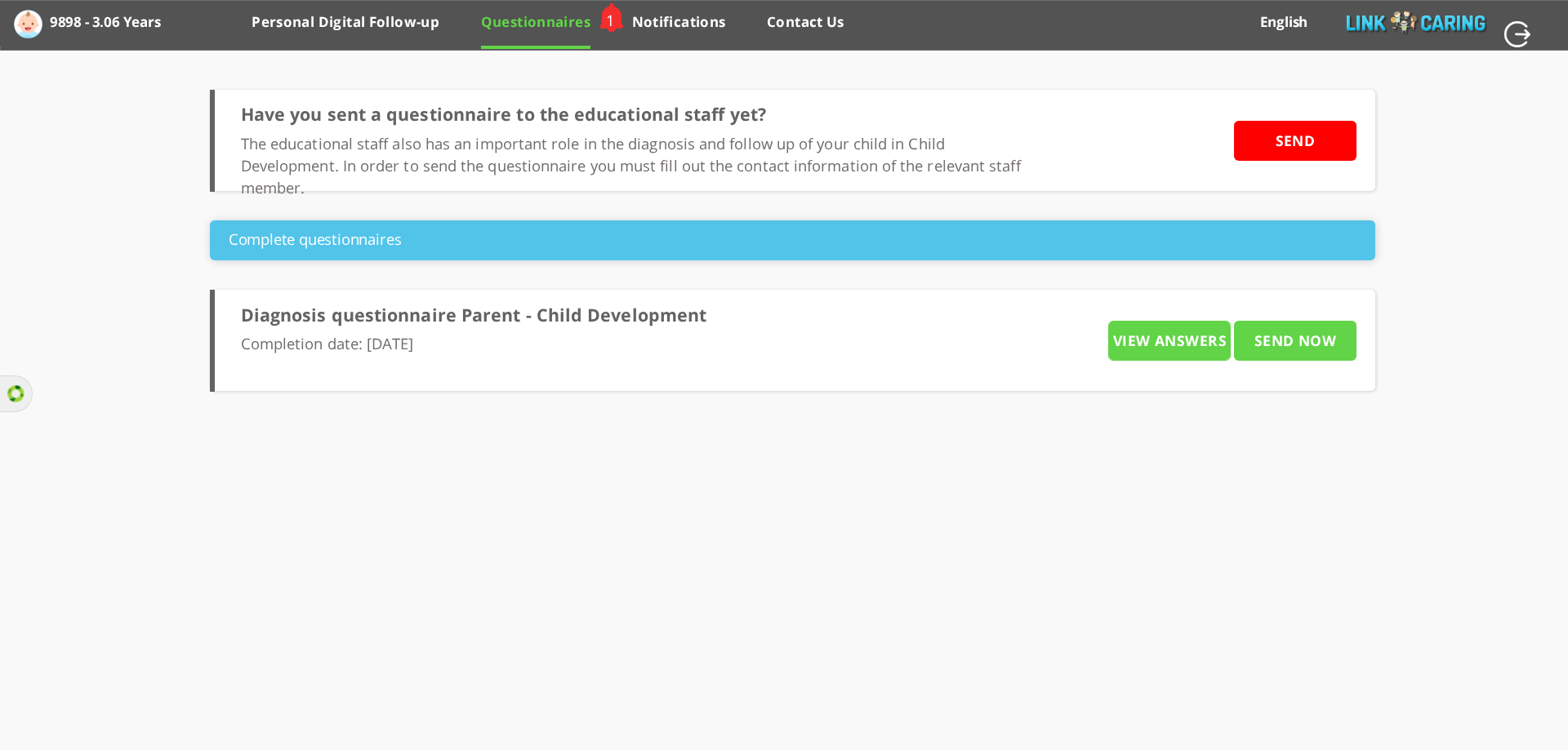
click at [84, 23] on label "9898 - 3.06 Years" at bounding box center [95, 22] width 91 height 30
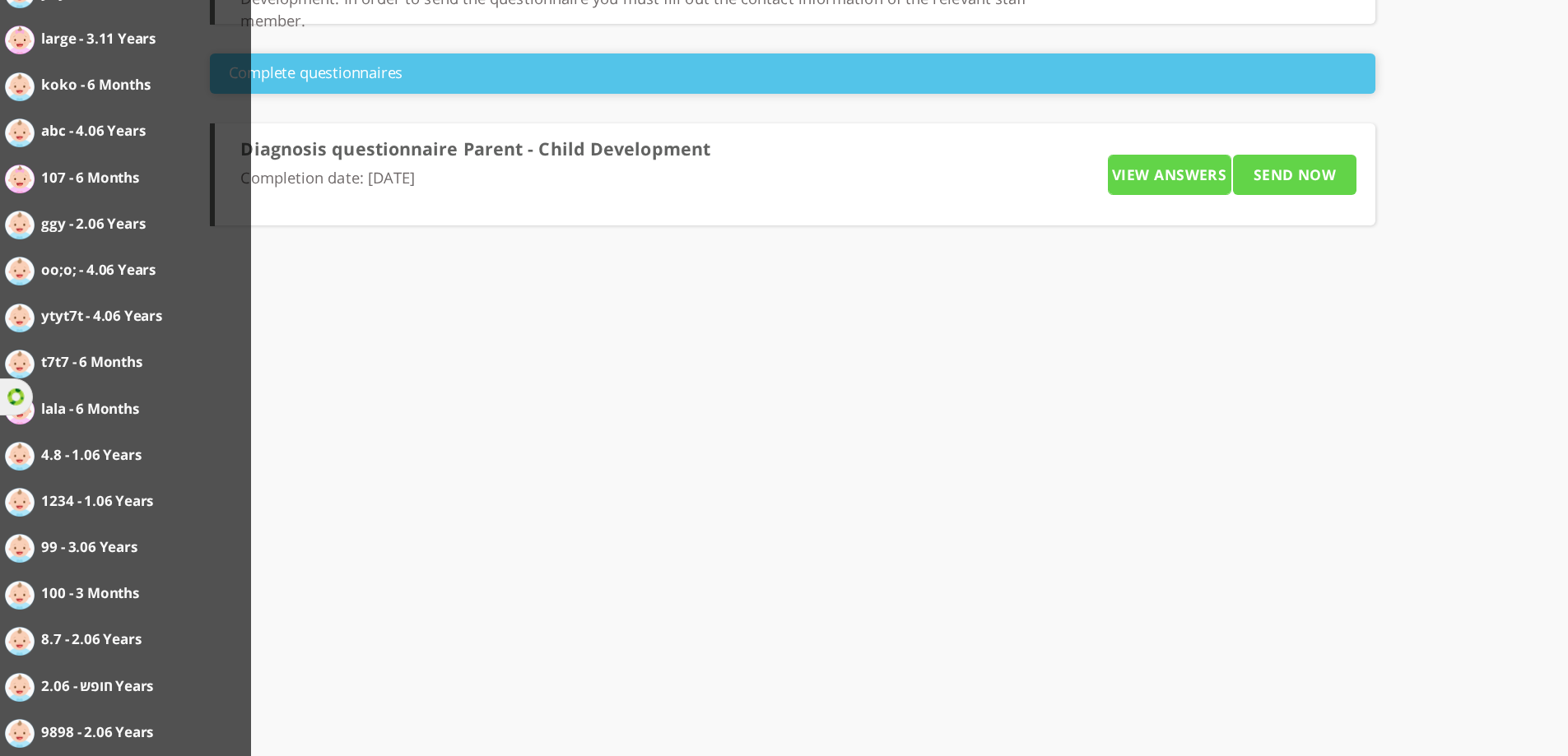
scroll to position [170, 0]
click at [118, 690] on label "חופש - 2.06 Years" at bounding box center [106, 686] width 129 height 30
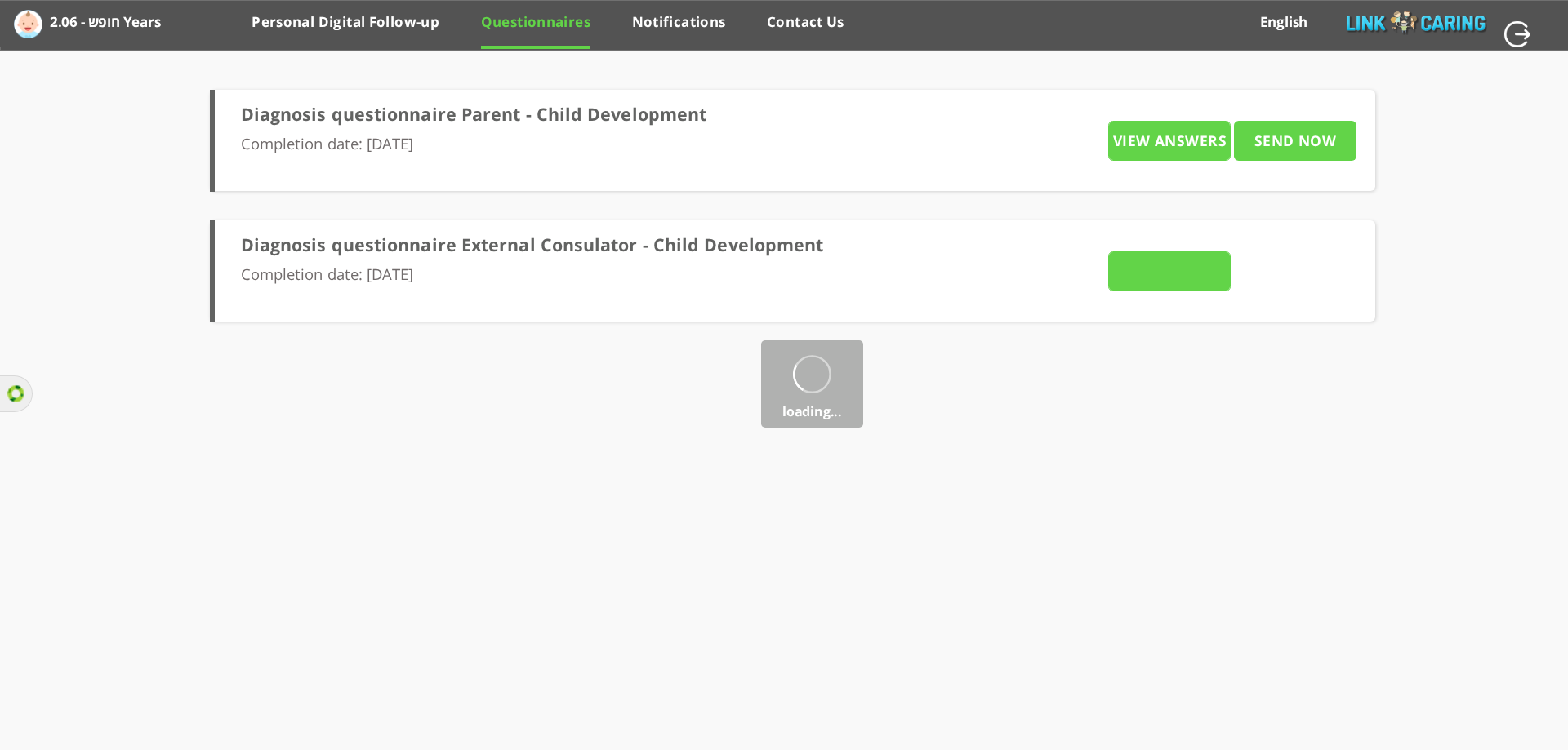
type input "VIEW ANSWERS"
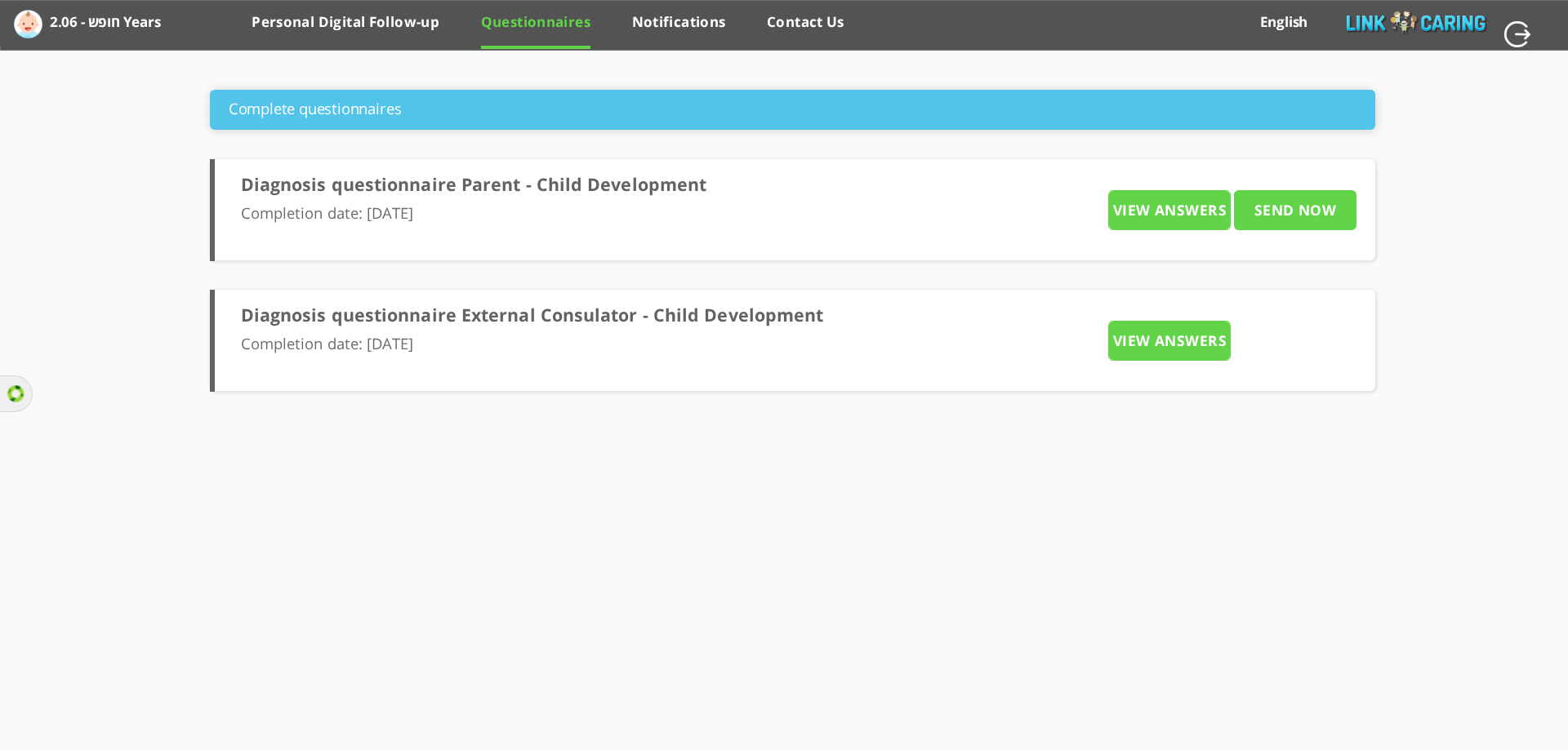
click at [71, 22] on label "חופש - 2.06 Years" at bounding box center [95, 22] width 91 height 30
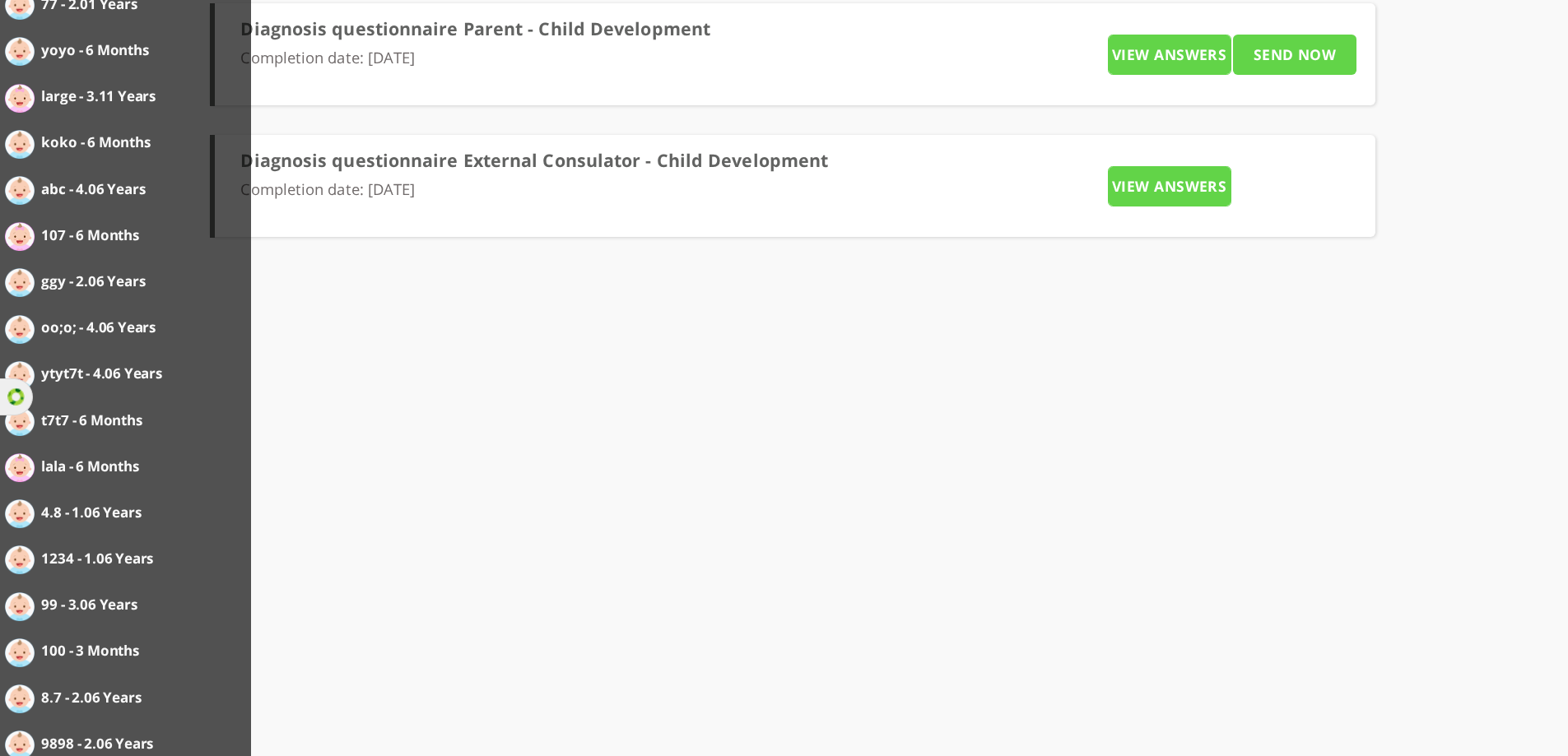
scroll to position [170, 0]
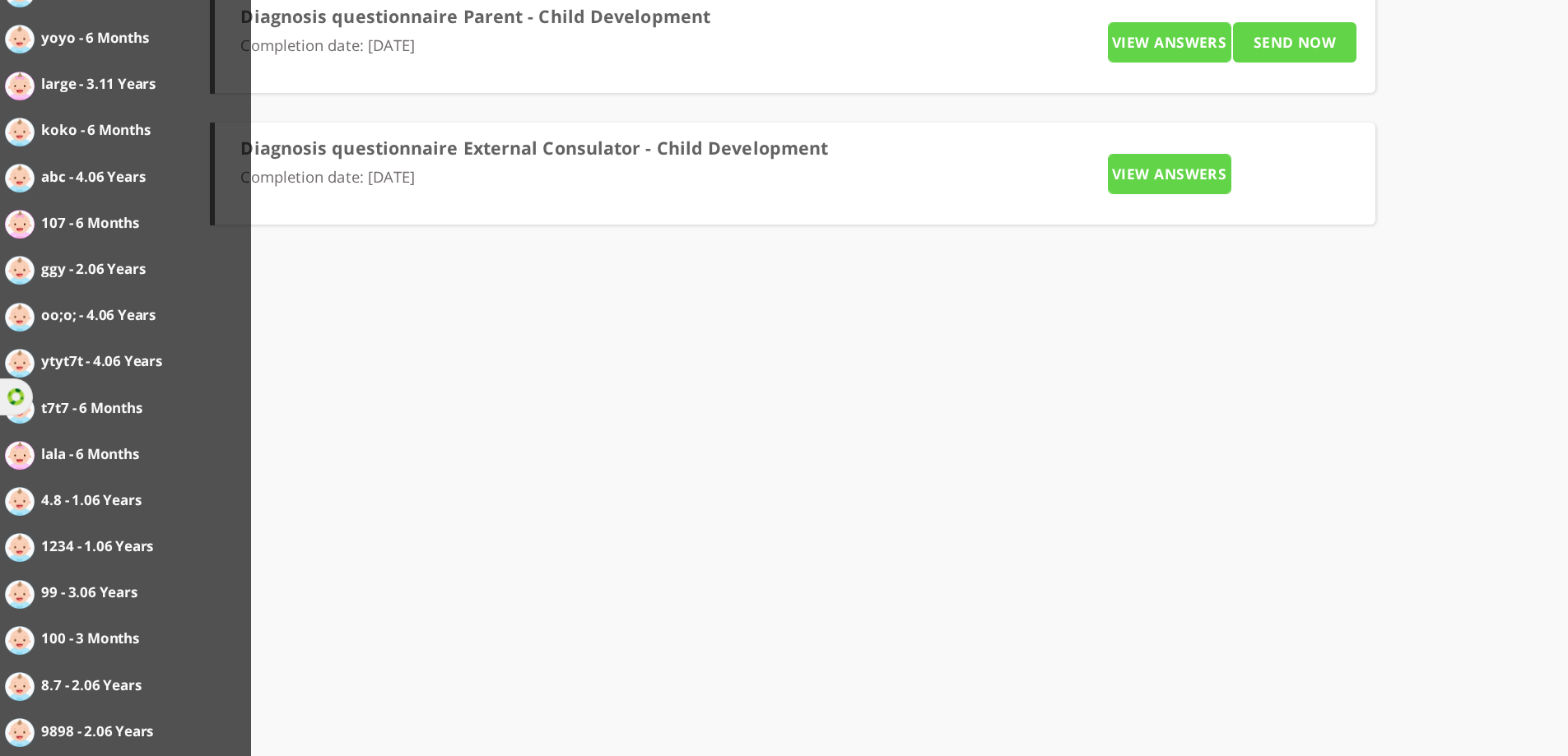
click at [111, 735] on label "9898 - 2.06 Years" at bounding box center [106, 731] width 129 height 30
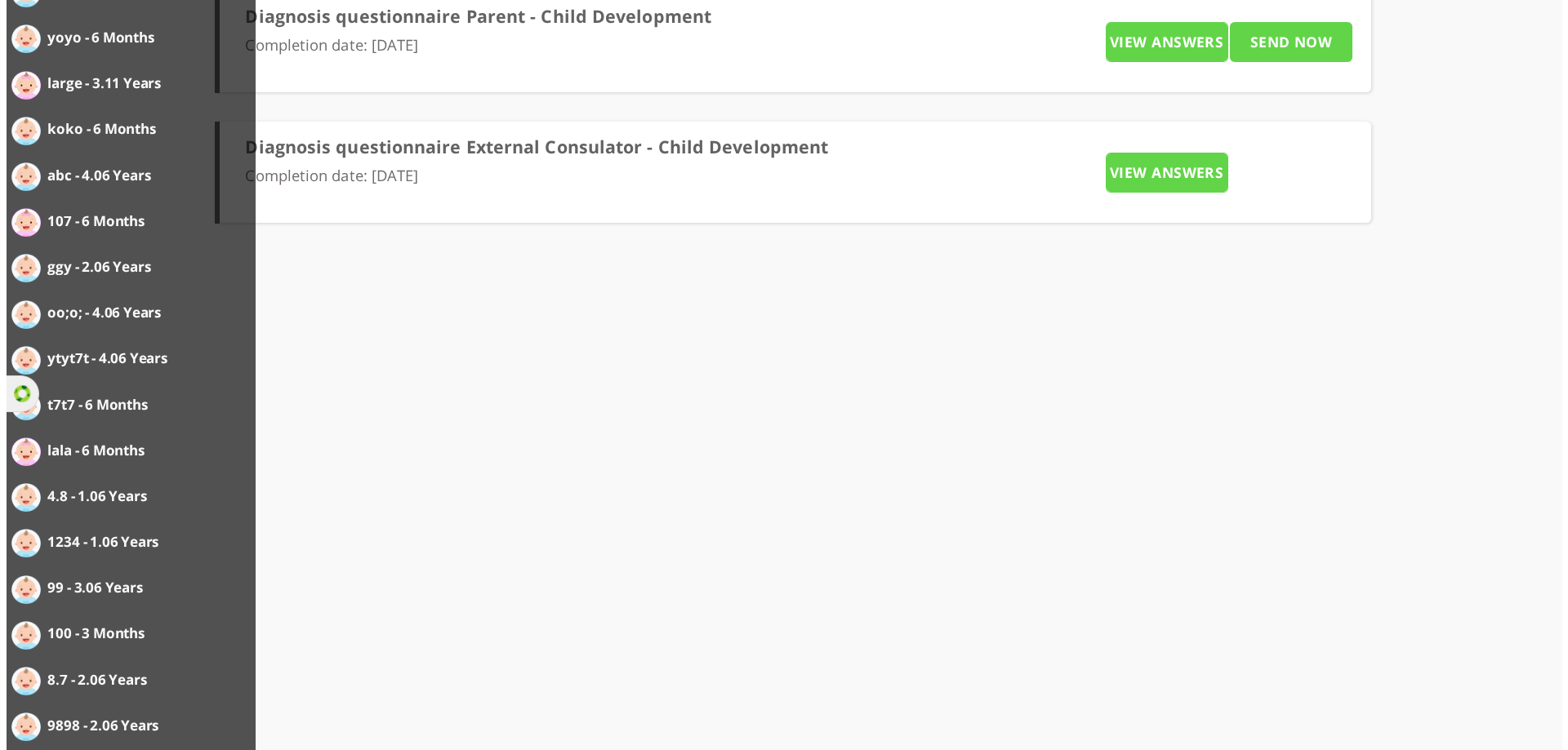
scroll to position [0, 0]
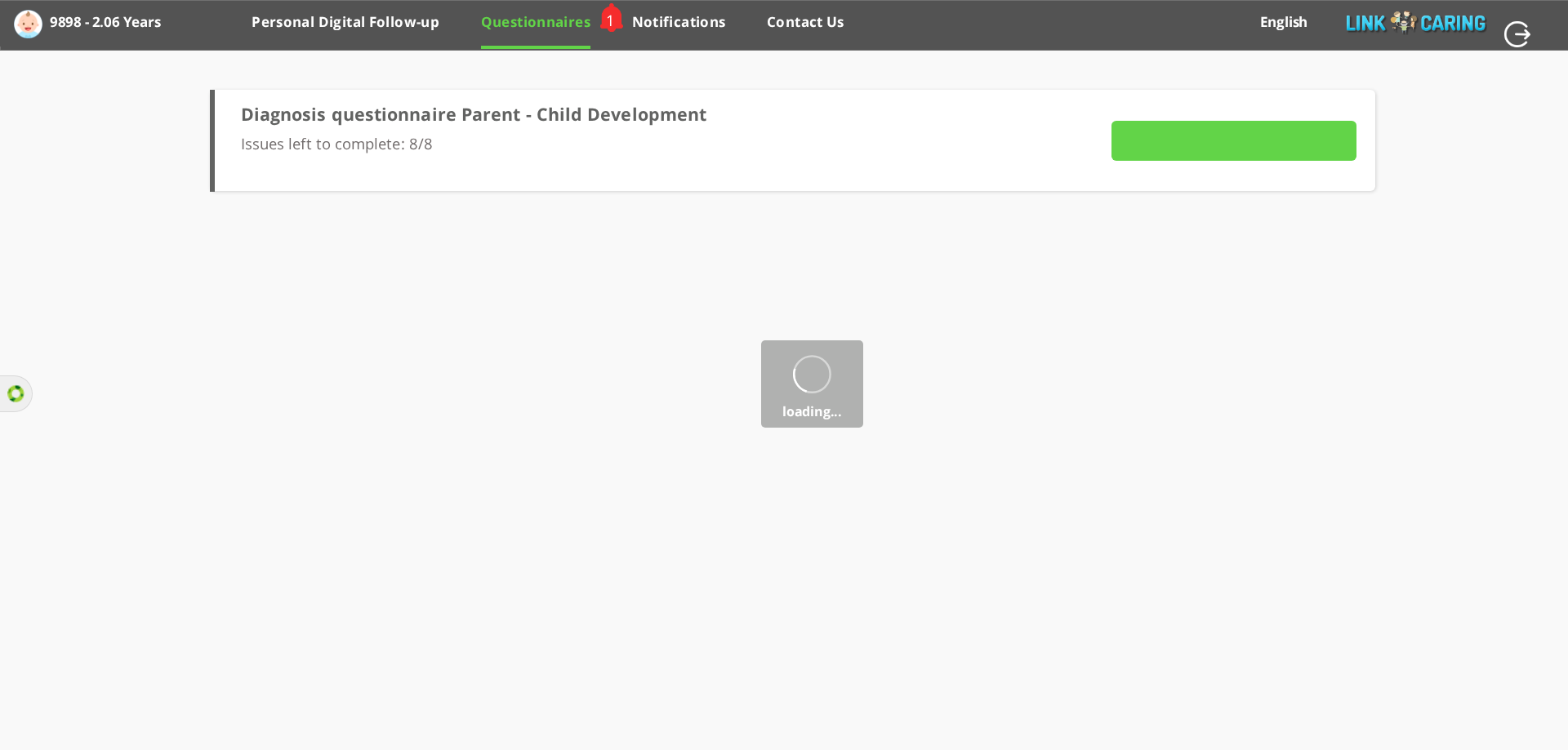
type input "To fill out the questionnaire"
type input "SEND NOW"
